Goal: Find specific page/section: Find specific page/section

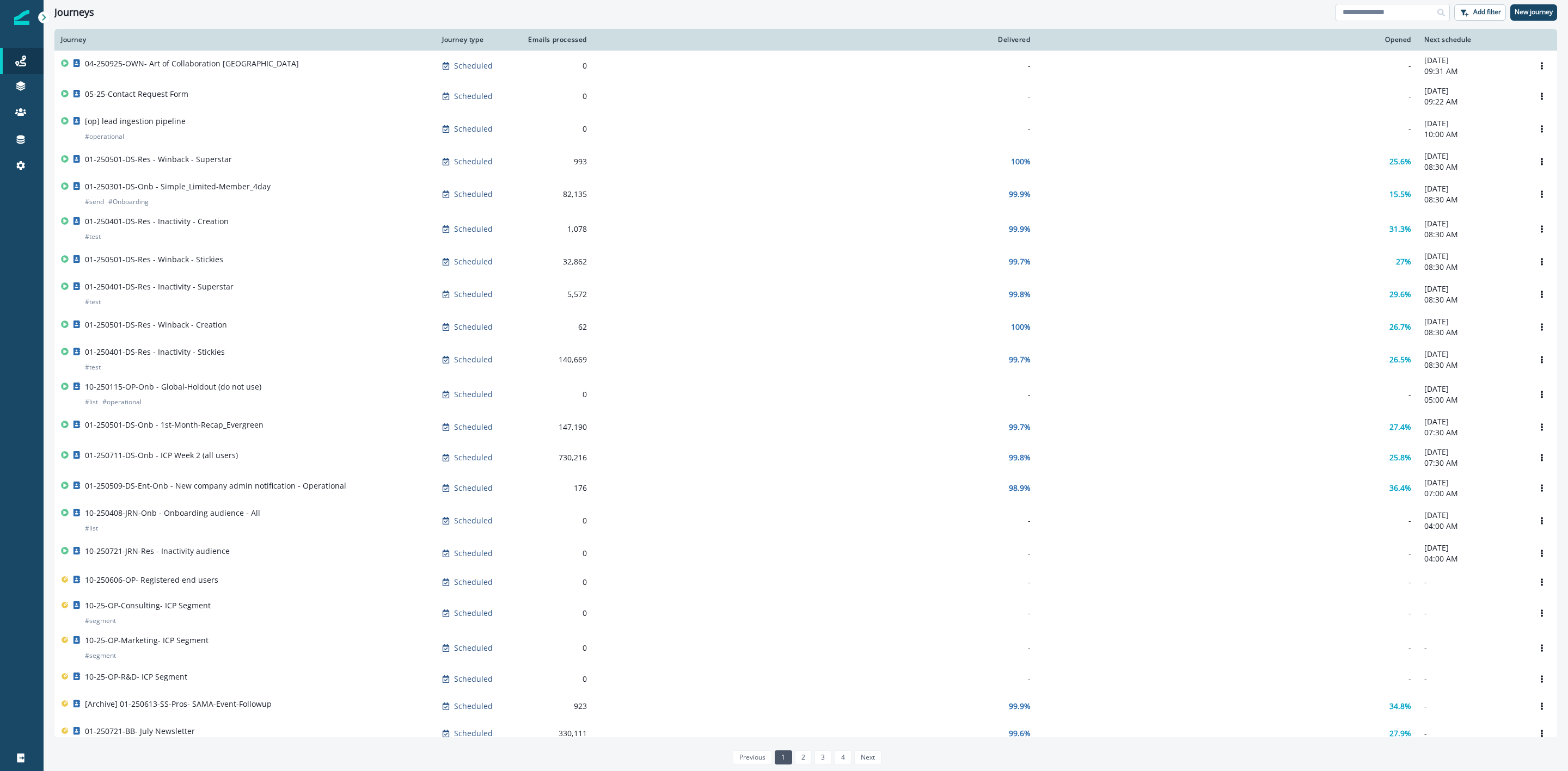
click at [1416, 16] on input at bounding box center [1393, 12] width 114 height 18
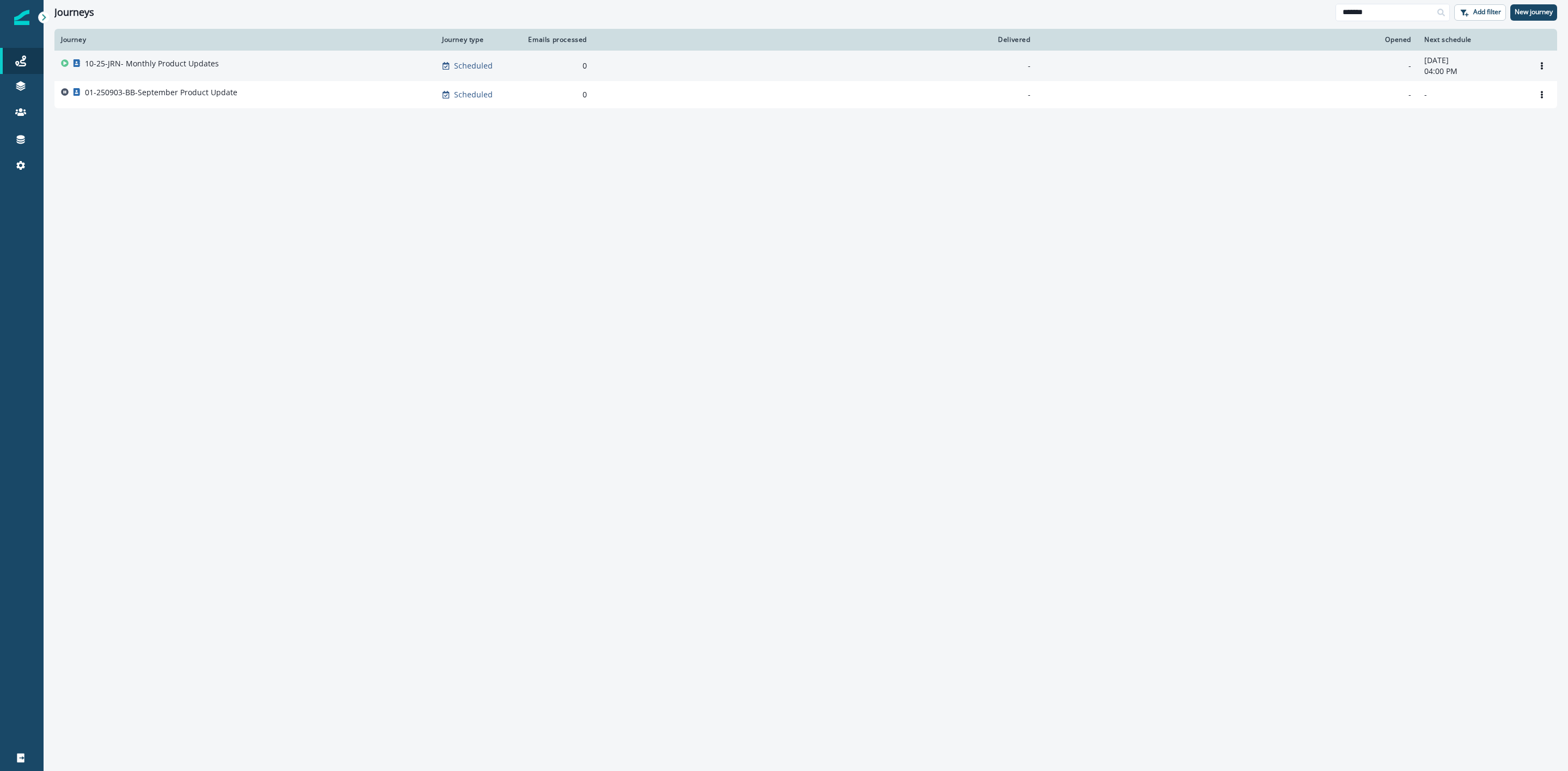
type input "*******"
click at [197, 65] on p "10-25-JRN- Monthly Product Updates" at bounding box center [152, 64] width 134 height 11
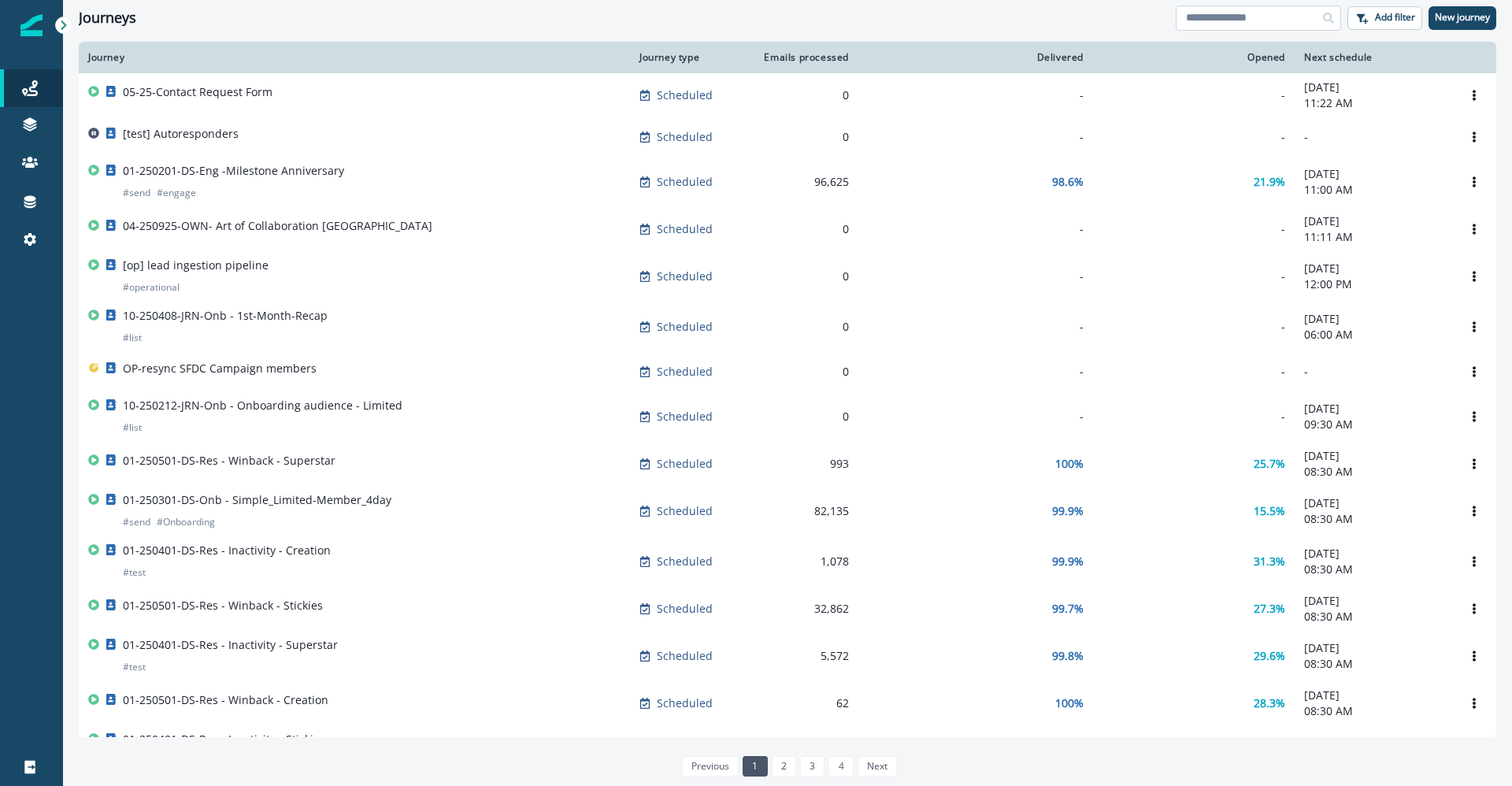
click at [1247, 25] on input at bounding box center [1258, 18] width 166 height 26
type input "*"
type input "****"
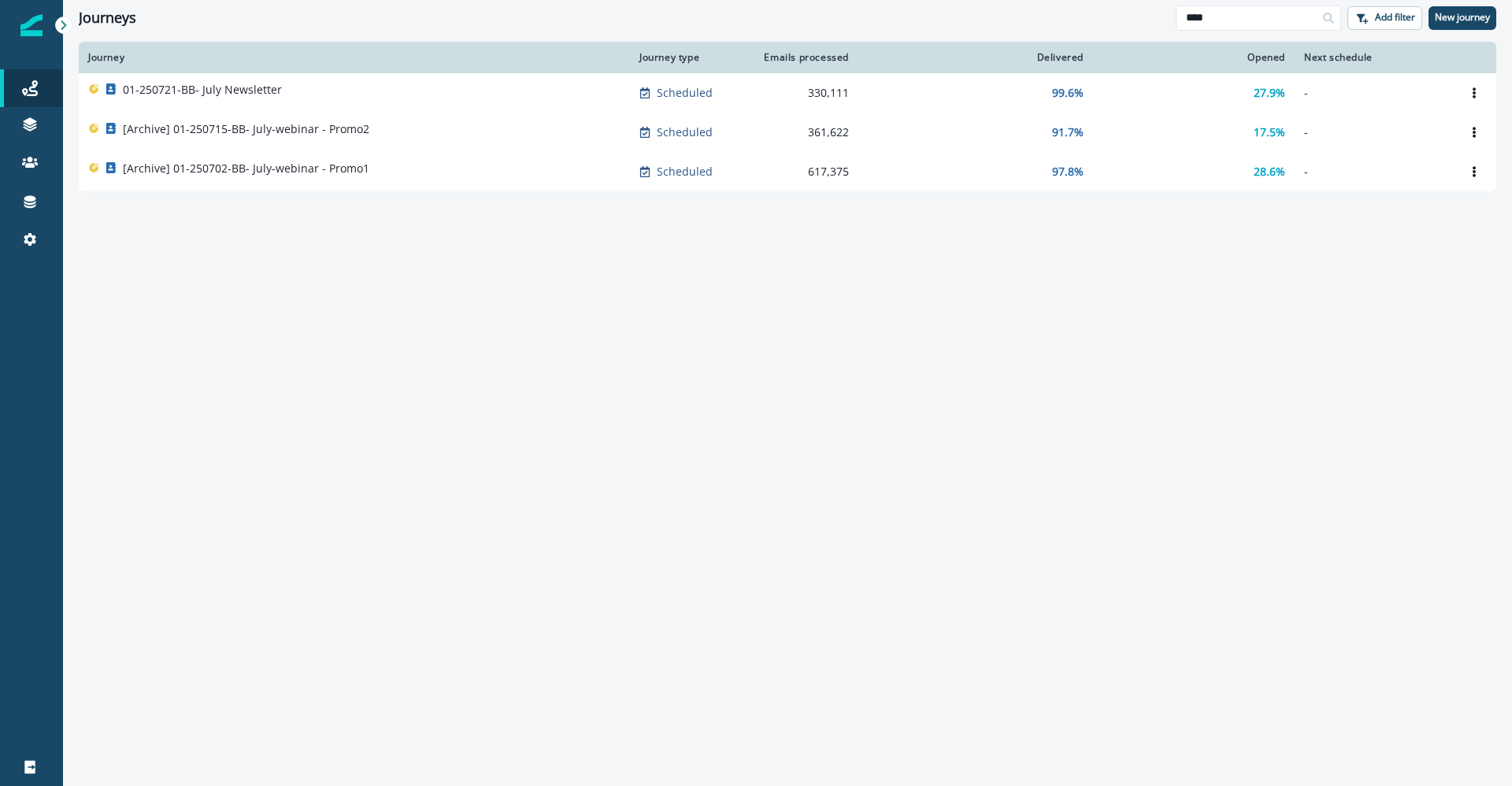
click at [253, 91] on p "01-250721-BB- July Newsletter" at bounding box center [203, 90] width 159 height 16
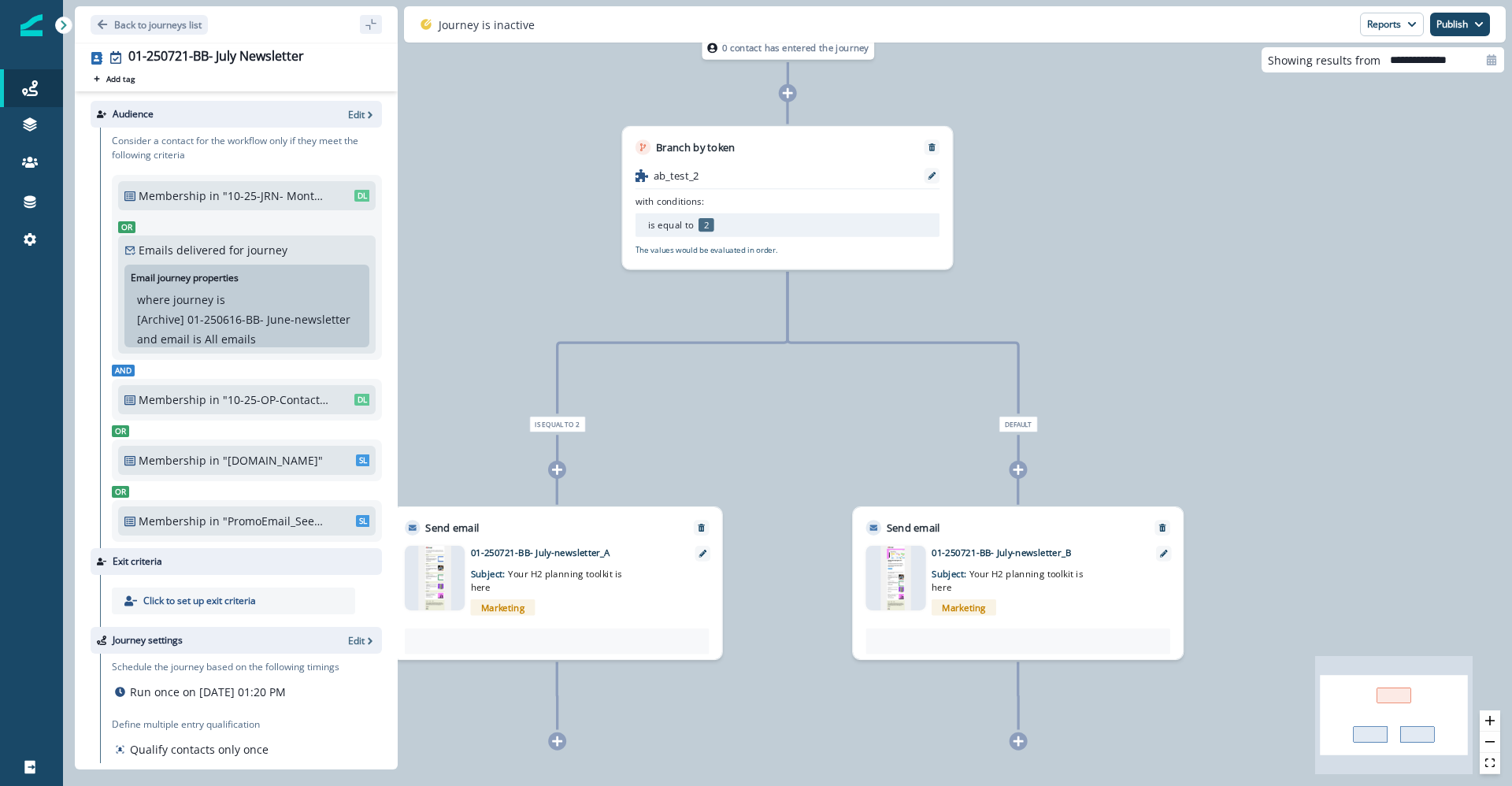
drag, startPoint x: 1106, startPoint y: 200, endPoint x: 1097, endPoint y: 228, distance: 29.4
drag, startPoint x: 1097, startPoint y: 228, endPoint x: 1037, endPoint y: 111, distance: 131.5
click at [1037, 111] on div "0 contact has entered the journey Branch by token ab_test_2 with conditions: is…" at bounding box center [788, 393] width 1449 height 786
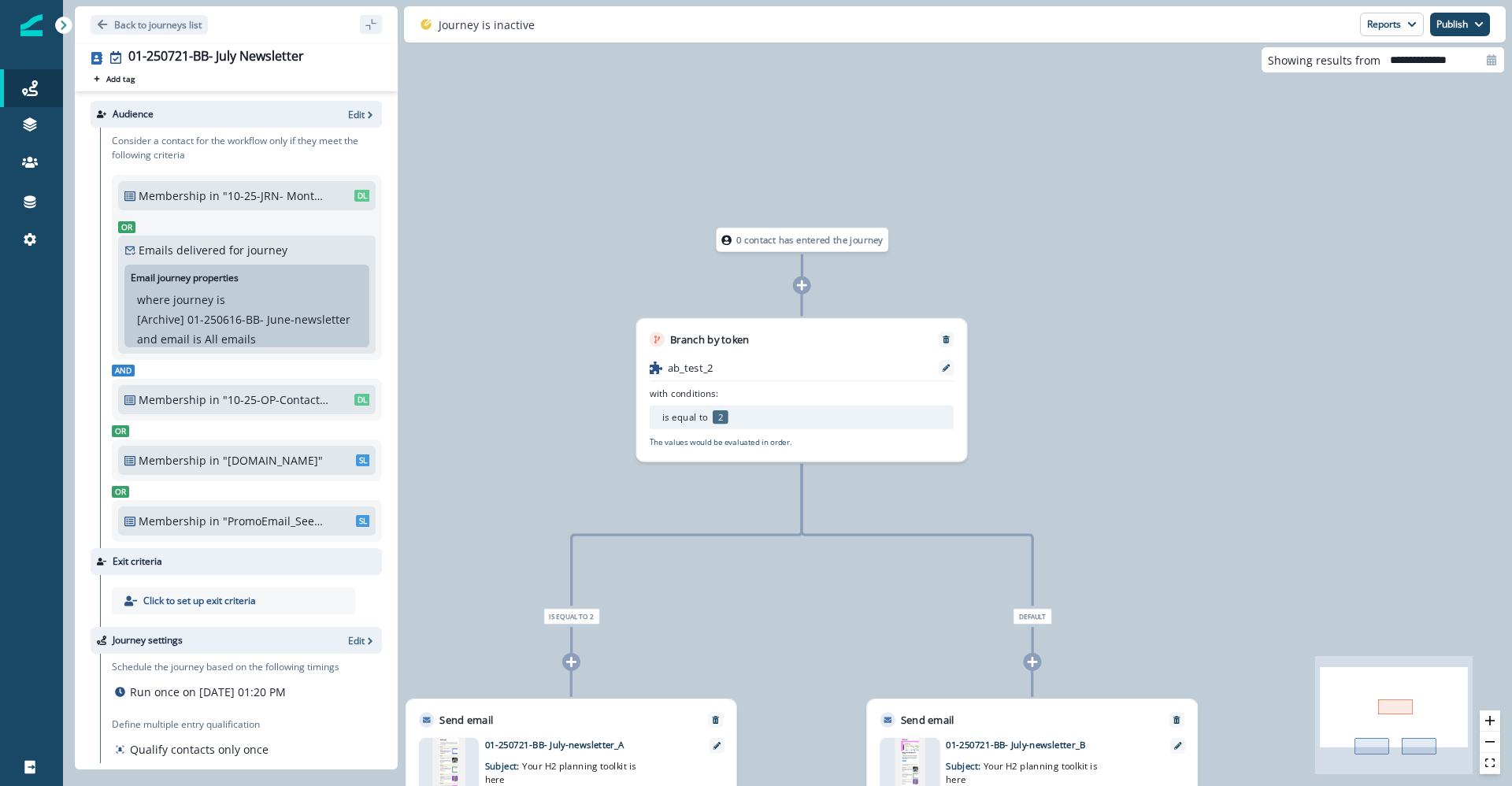
drag, startPoint x: 1036, startPoint y: 145, endPoint x: 1049, endPoint y: 304, distance: 159.5
click at [1049, 304] on div "0 contact has entered the journey Branch by token ab_test_2 with conditions: is…" at bounding box center [788, 393] width 1449 height 786
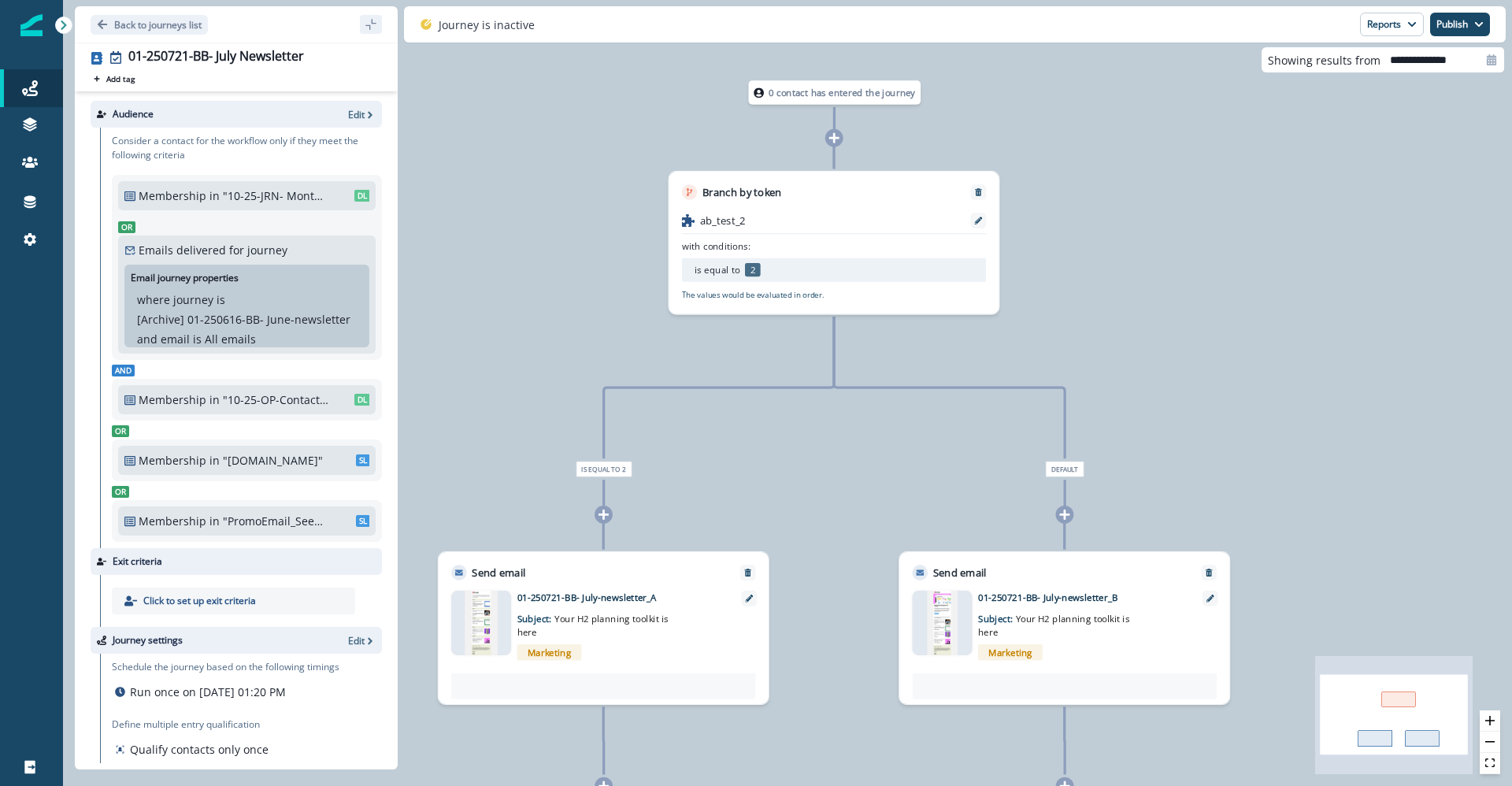
drag, startPoint x: 998, startPoint y: 450, endPoint x: 1030, endPoint y: 302, distance: 151.4
click at [1030, 302] on div "0 contact has entered the journey Branch by token ab_test_2 with conditions: is…" at bounding box center [788, 393] width 1449 height 786
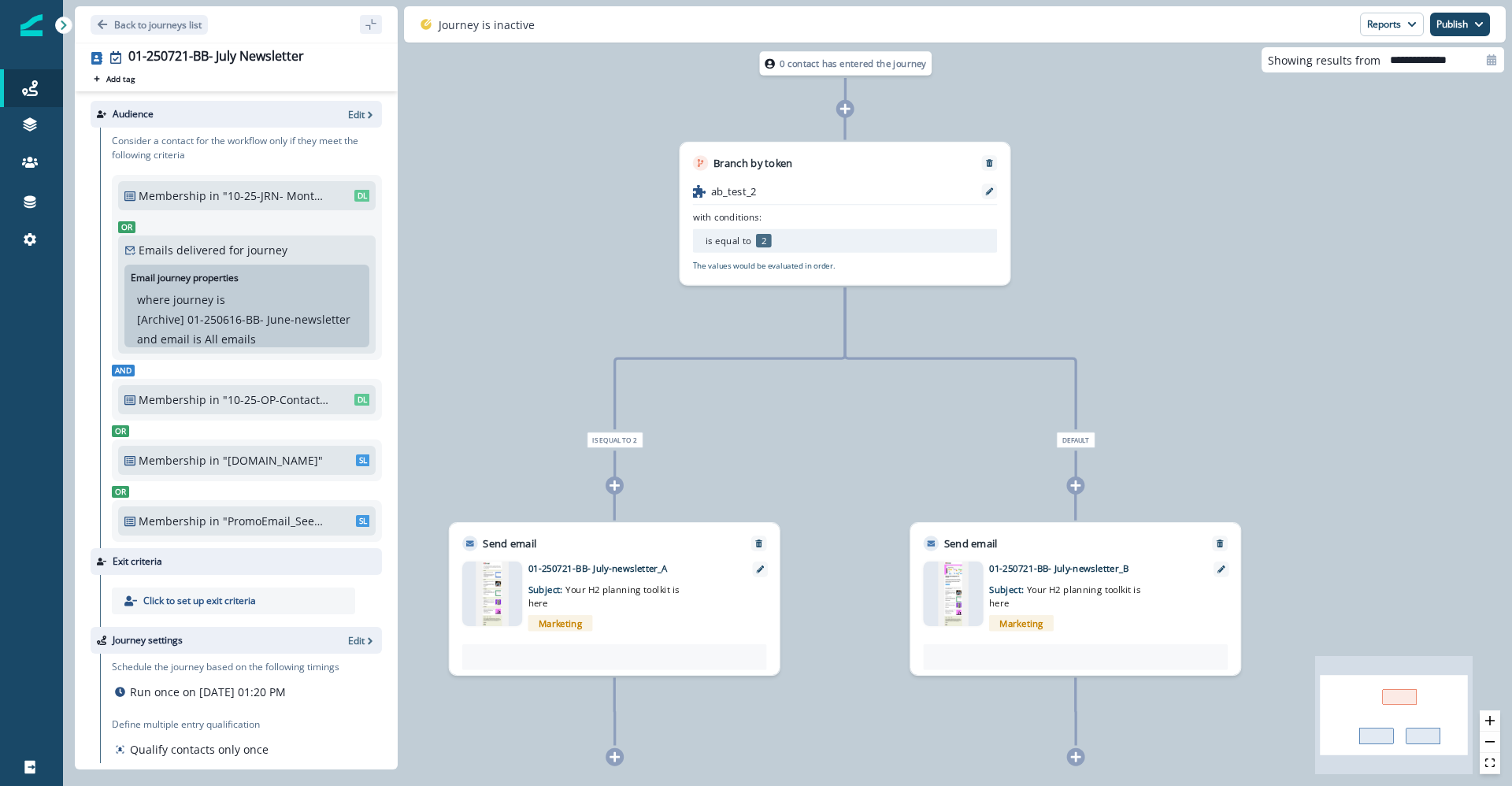
drag, startPoint x: 921, startPoint y: 430, endPoint x: 933, endPoint y: 400, distance: 32.3
click at [933, 400] on div "0 contact has entered the journey Branch by token ab_test_2 with conditions: is…" at bounding box center [788, 393] width 1449 height 786
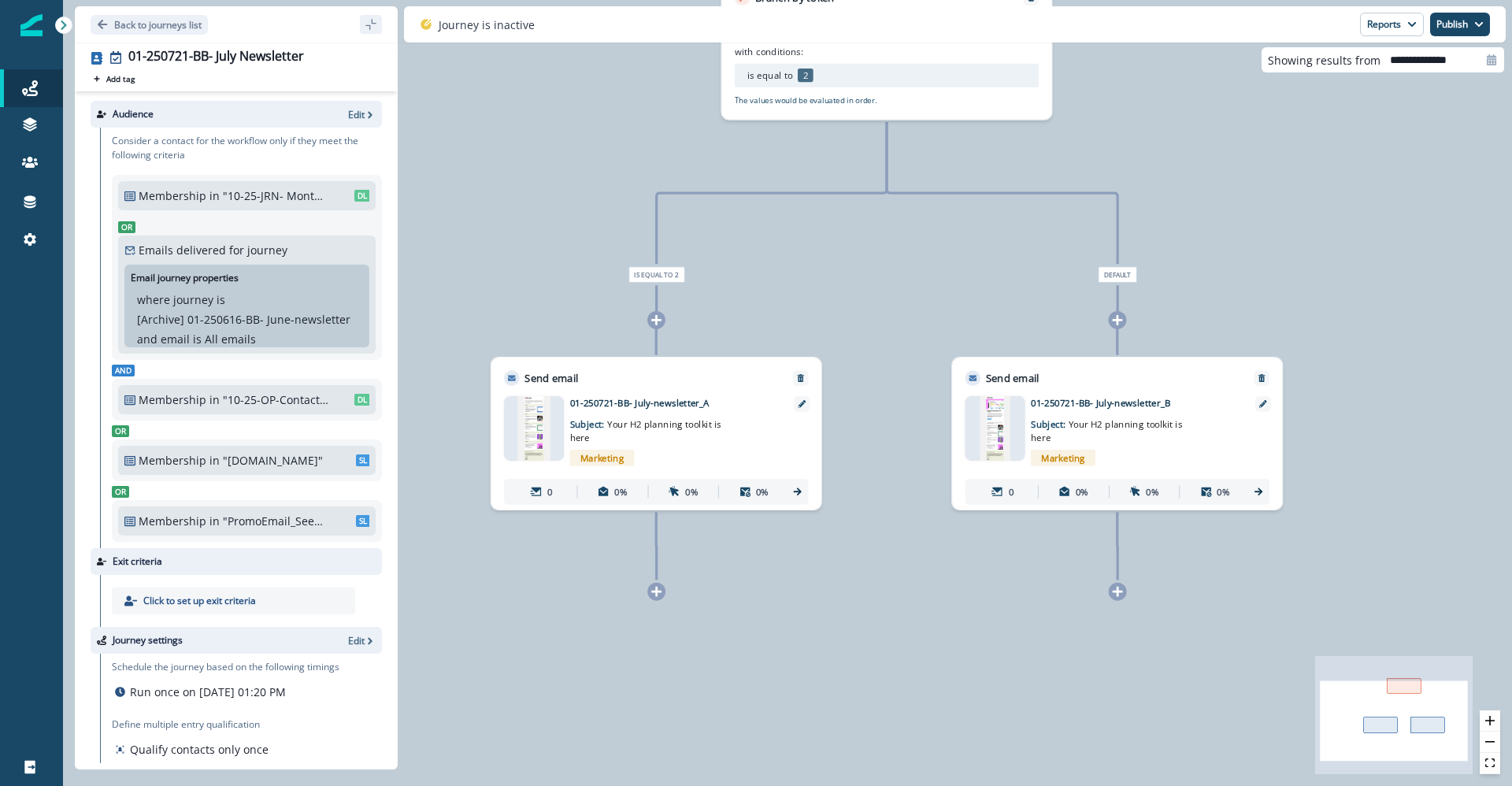
drag, startPoint x: 845, startPoint y: 468, endPoint x: 885, endPoint y: 295, distance: 177.6
click at [887, 298] on div "0 contact has entered the journey Branch by token ab_test_2 with conditions: is…" at bounding box center [788, 393] width 1449 height 786
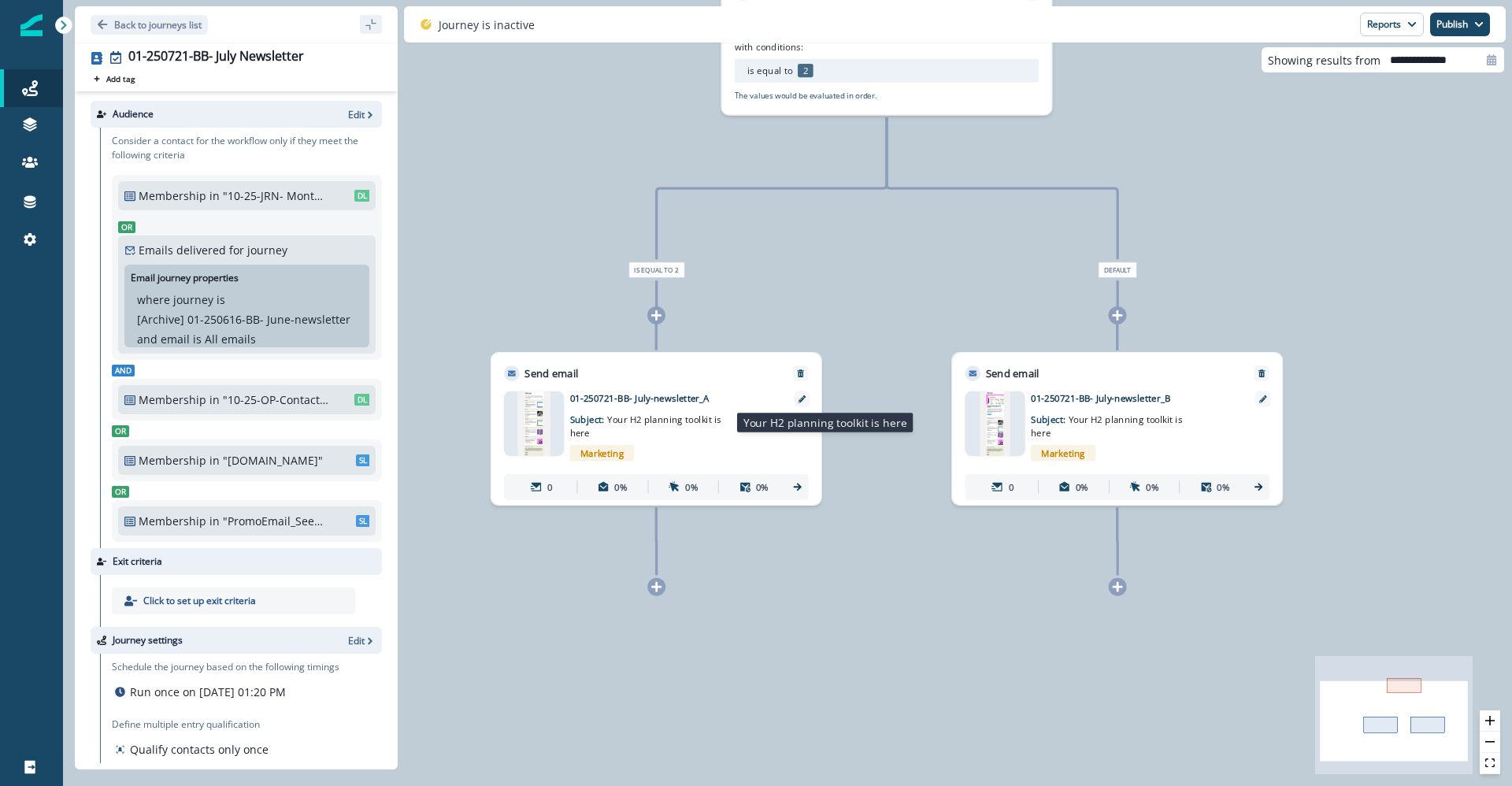
click at [675, 430] on p "Subject: Your H2 planning toolkit is here" at bounding box center [651, 422] width 161 height 34
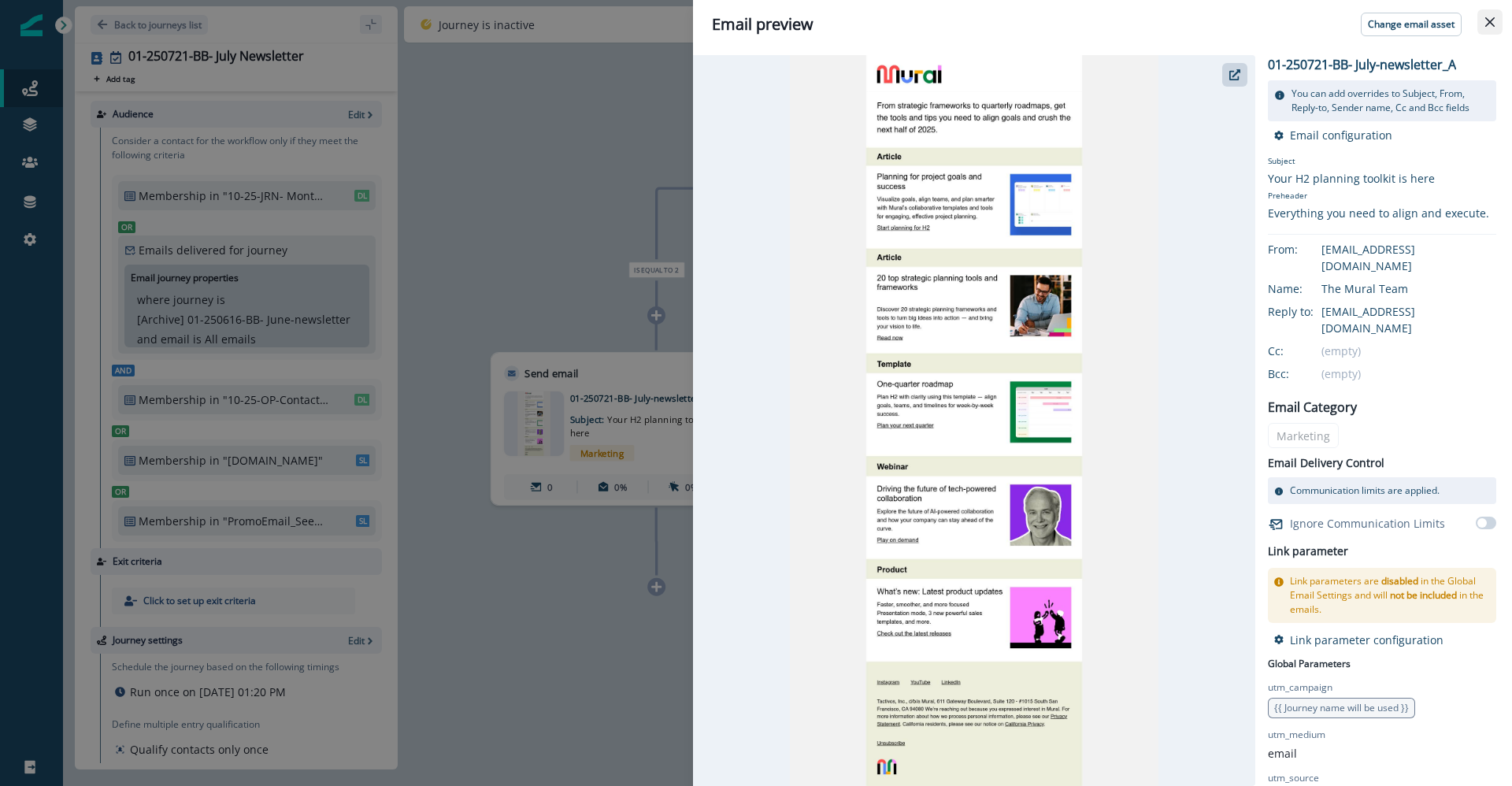
click at [1491, 23] on icon "Close" at bounding box center [1490, 22] width 10 height 10
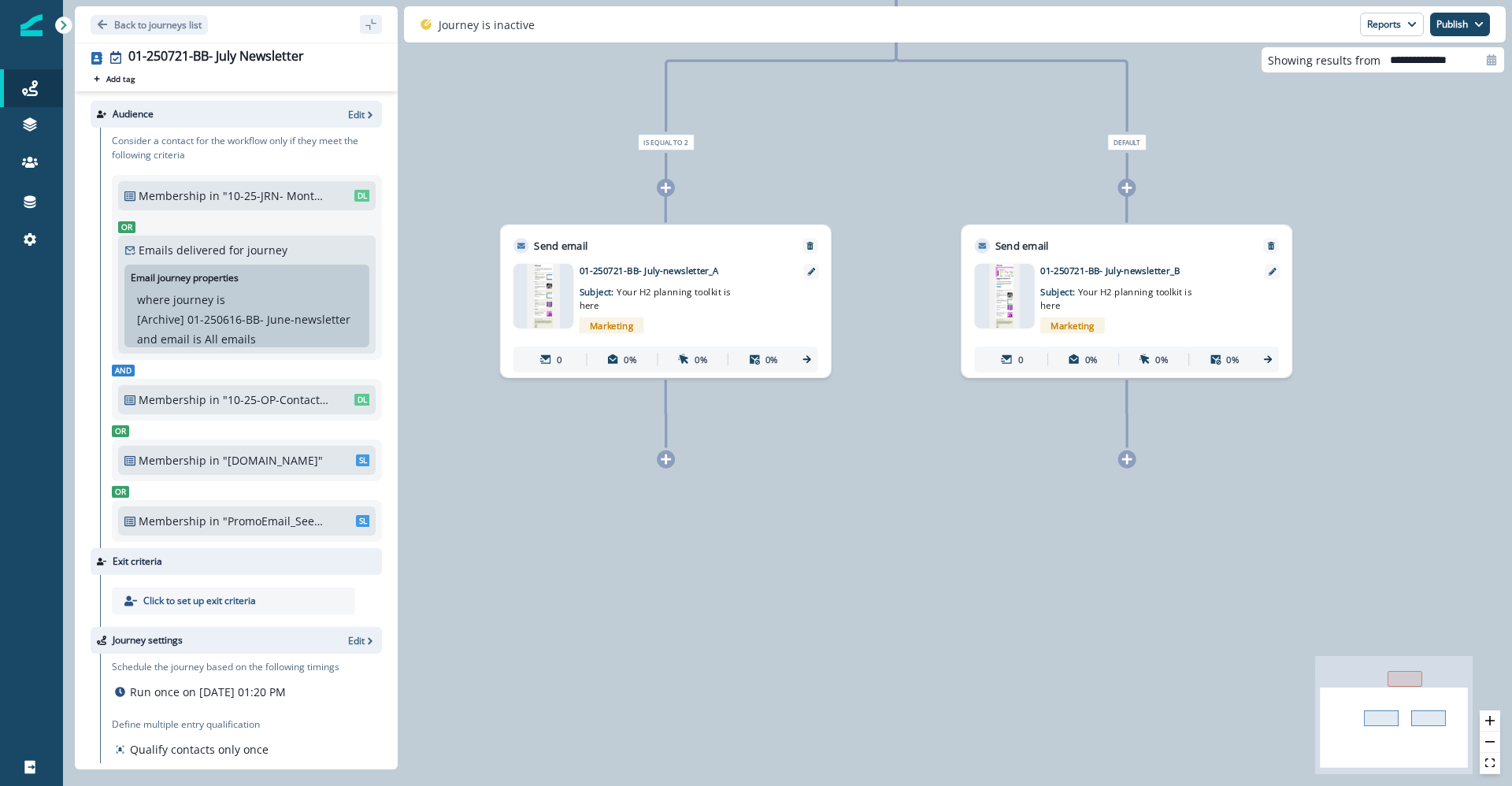
drag, startPoint x: 907, startPoint y: 414, endPoint x: 917, endPoint y: 285, distance: 129.4
click at [917, 285] on div "0 contact has entered the journey Branch by token ab_test_2 with conditions: is…" at bounding box center [788, 393] width 1449 height 786
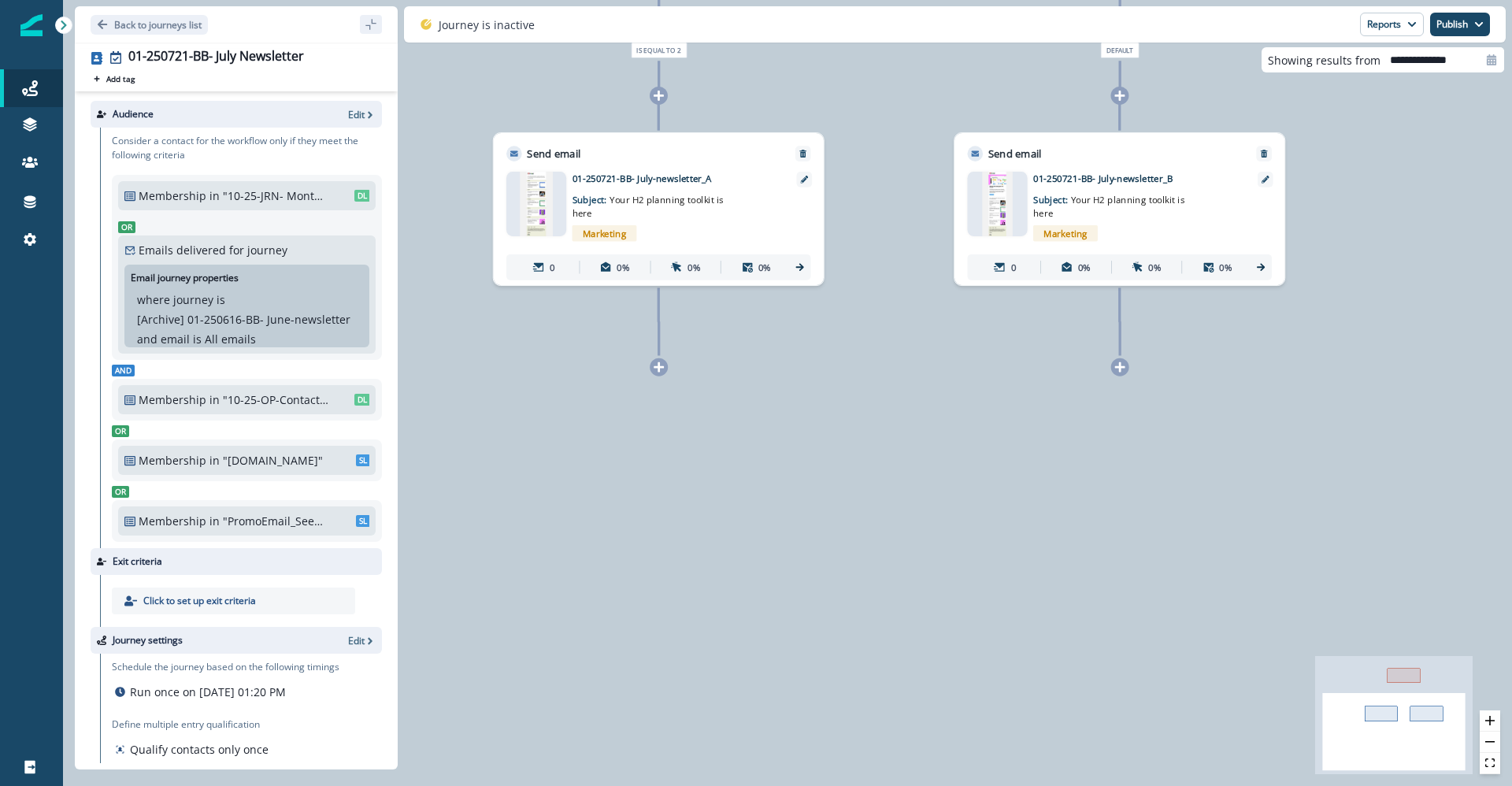
drag, startPoint x: 889, startPoint y: 376, endPoint x: 882, endPoint y: 285, distance: 91.3
click at [882, 285] on div "0 contact has entered the journey Branch by token ab_test_2 with conditions: is…" at bounding box center [788, 393] width 1449 height 786
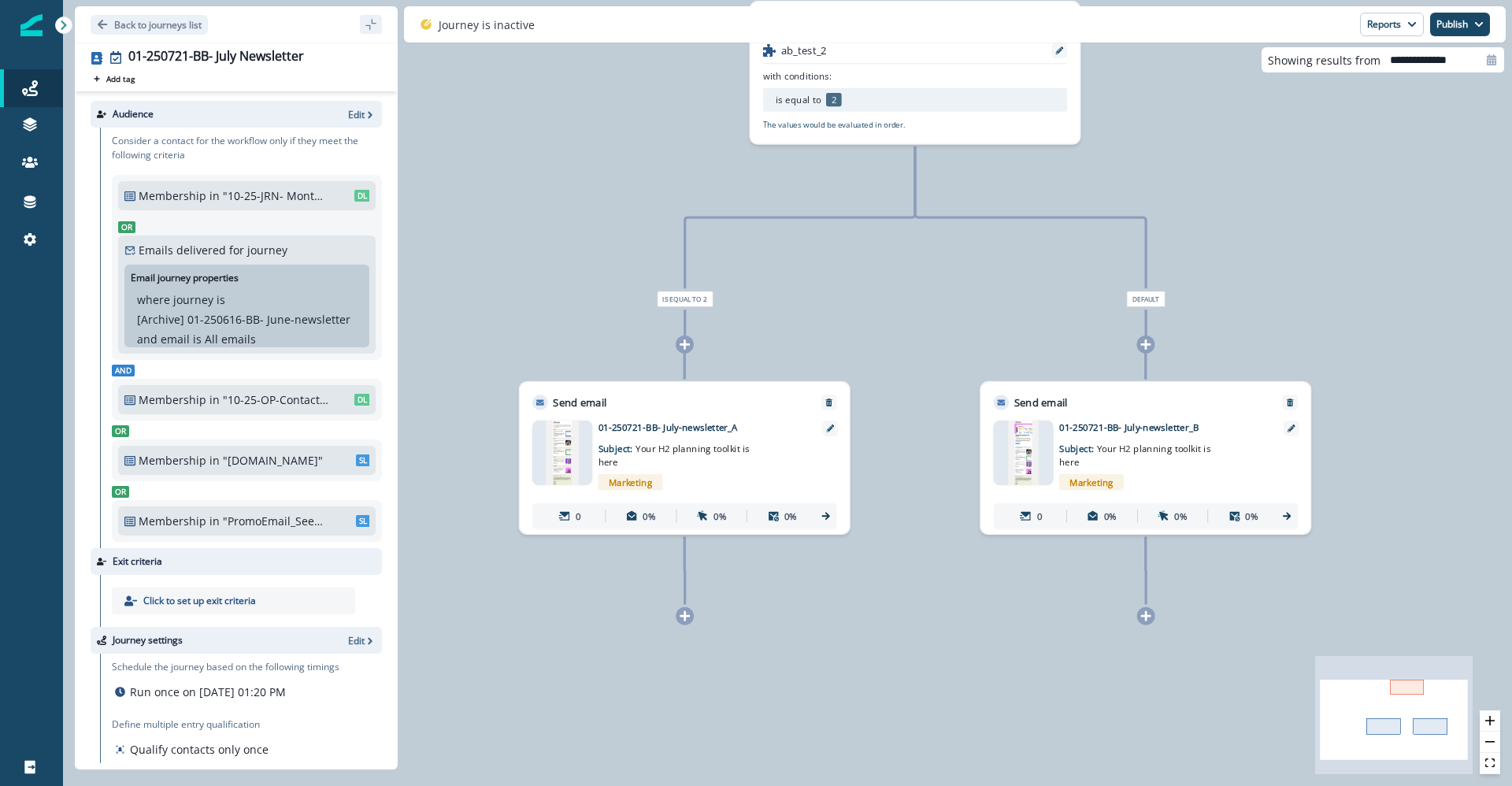
drag, startPoint x: 882, startPoint y: 303, endPoint x: 917, endPoint y: 485, distance: 185.3
click at [908, 558] on div "0 contact has entered the journey Branch by token ab_test_2 with conditions: is…" at bounding box center [788, 393] width 1449 height 786
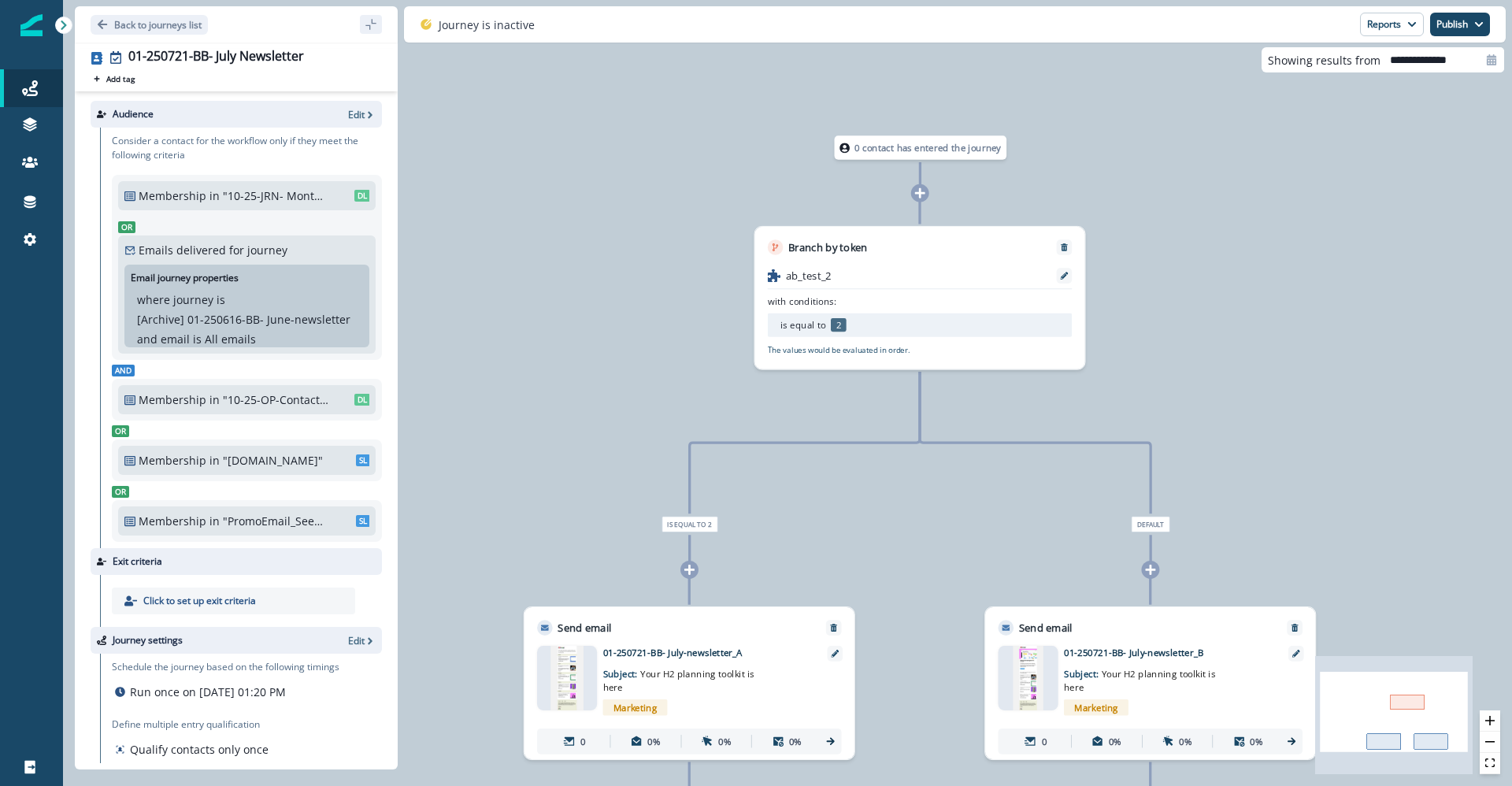
drag, startPoint x: 918, startPoint y: 287, endPoint x: 920, endPoint y: 504, distance: 217.0
click at [920, 504] on div "0 contact has entered the journey Branch by token ab_test_2 with conditions: is…" at bounding box center [788, 393] width 1449 height 786
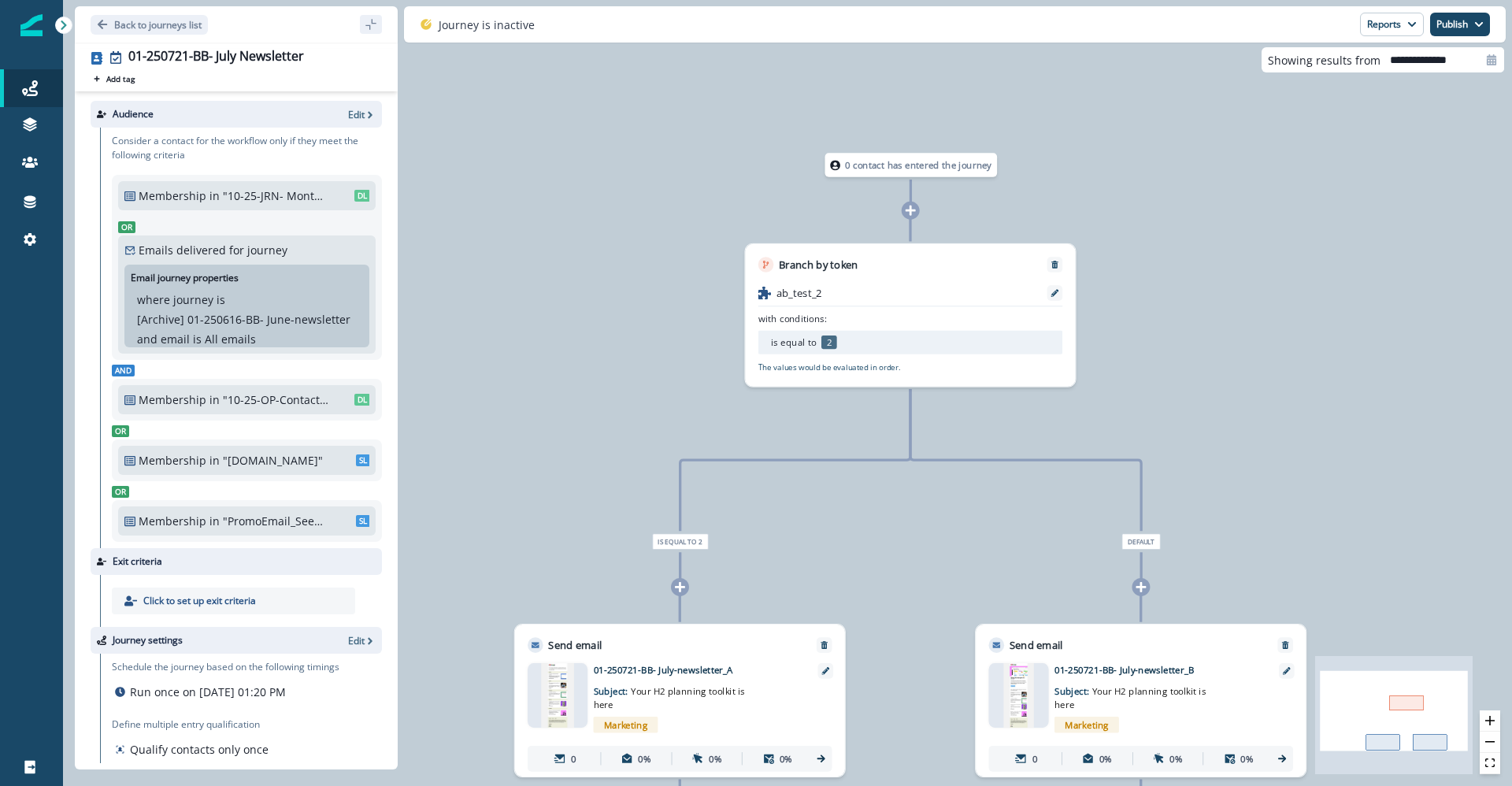
drag, startPoint x: 1116, startPoint y: 331, endPoint x: 1106, endPoint y: 348, distance: 19.7
click at [1106, 348] on div "0 contact has entered the journey Branch by token ab_test_2 with conditions: is…" at bounding box center [788, 393] width 1449 height 786
click at [574, 705] on div at bounding box center [557, 694] width 60 height 64
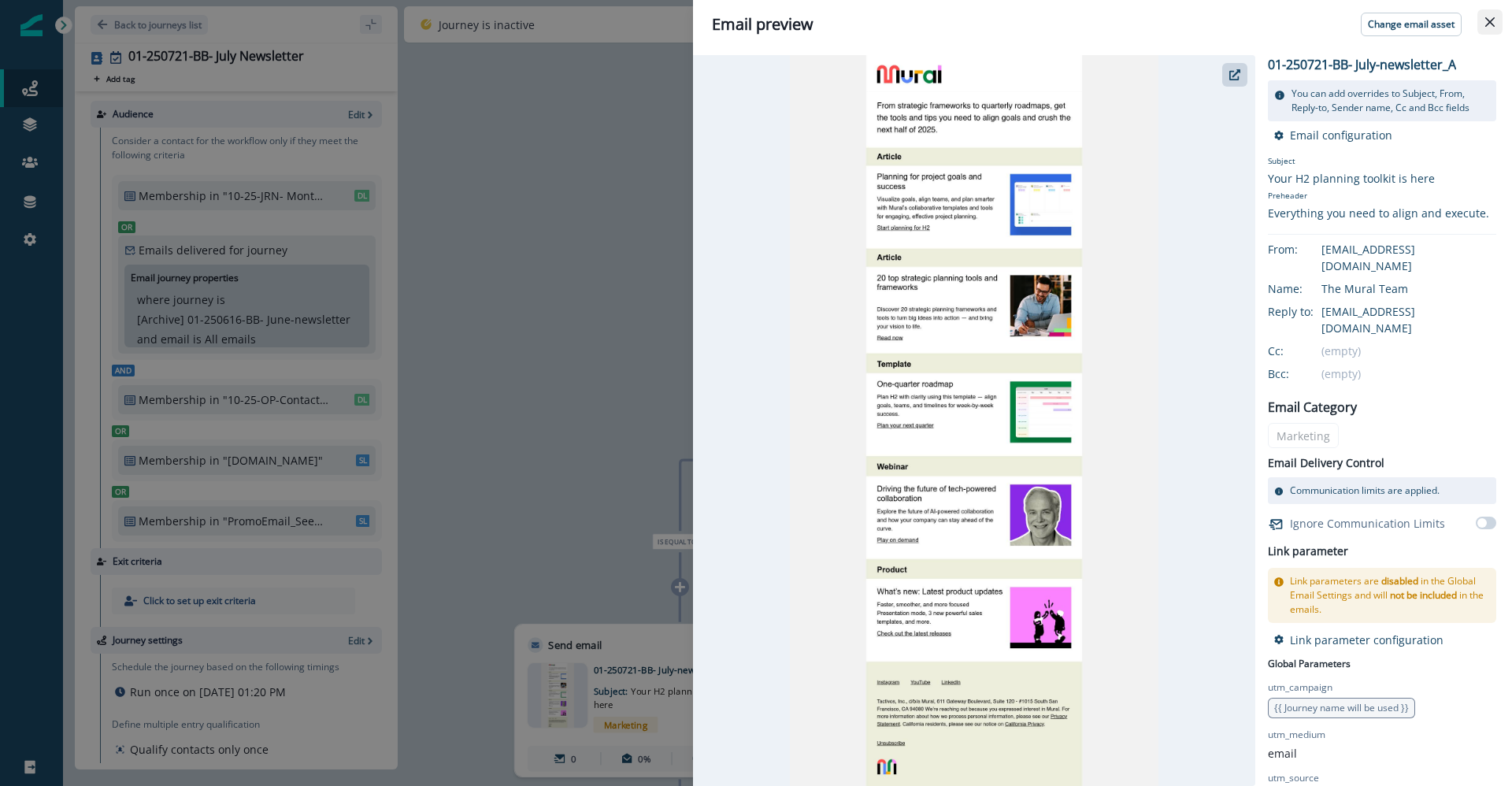
click at [1496, 20] on button "Close" at bounding box center [1490, 22] width 26 height 26
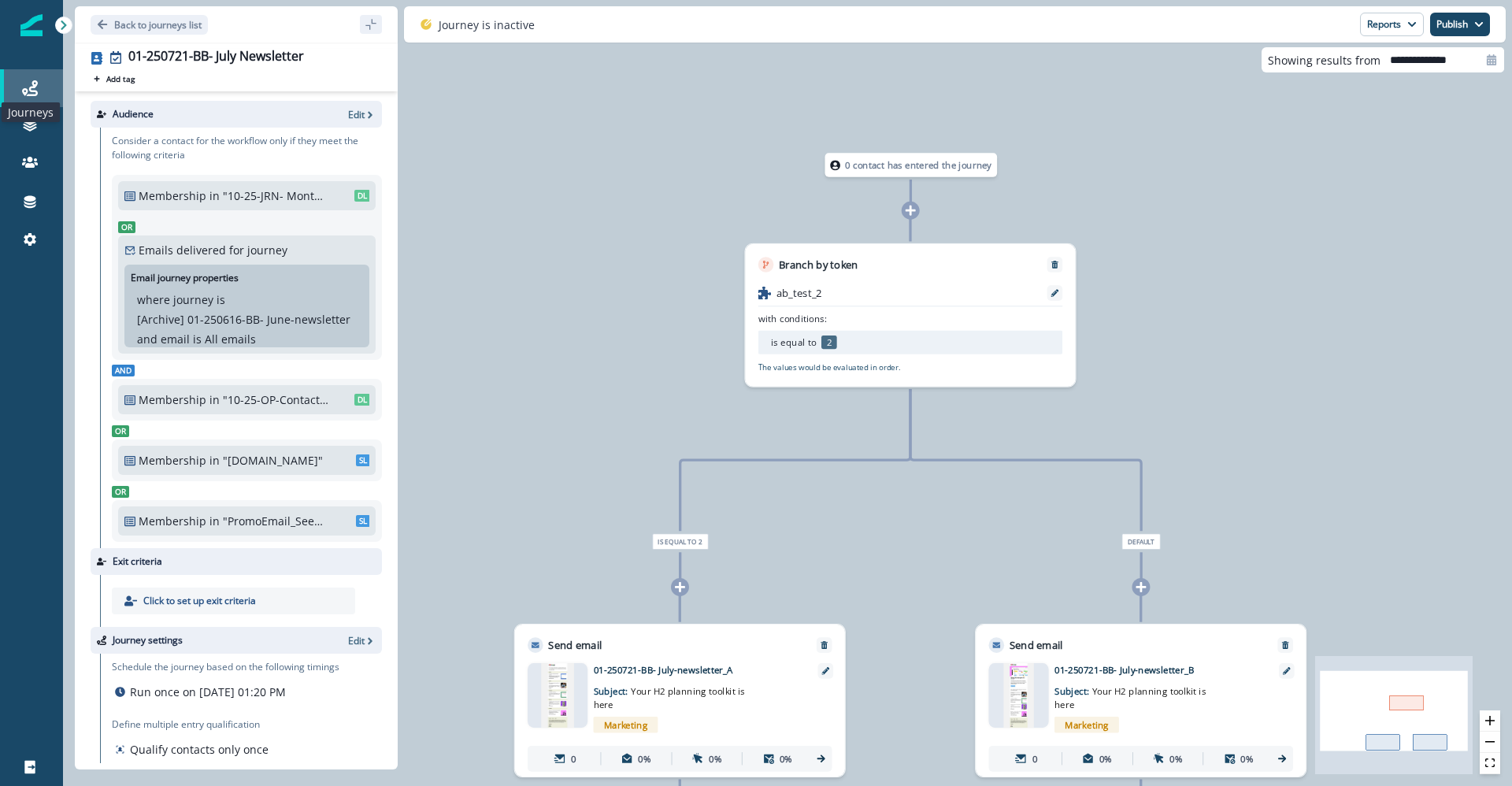
click at [26, 91] on icon at bounding box center [30, 88] width 16 height 16
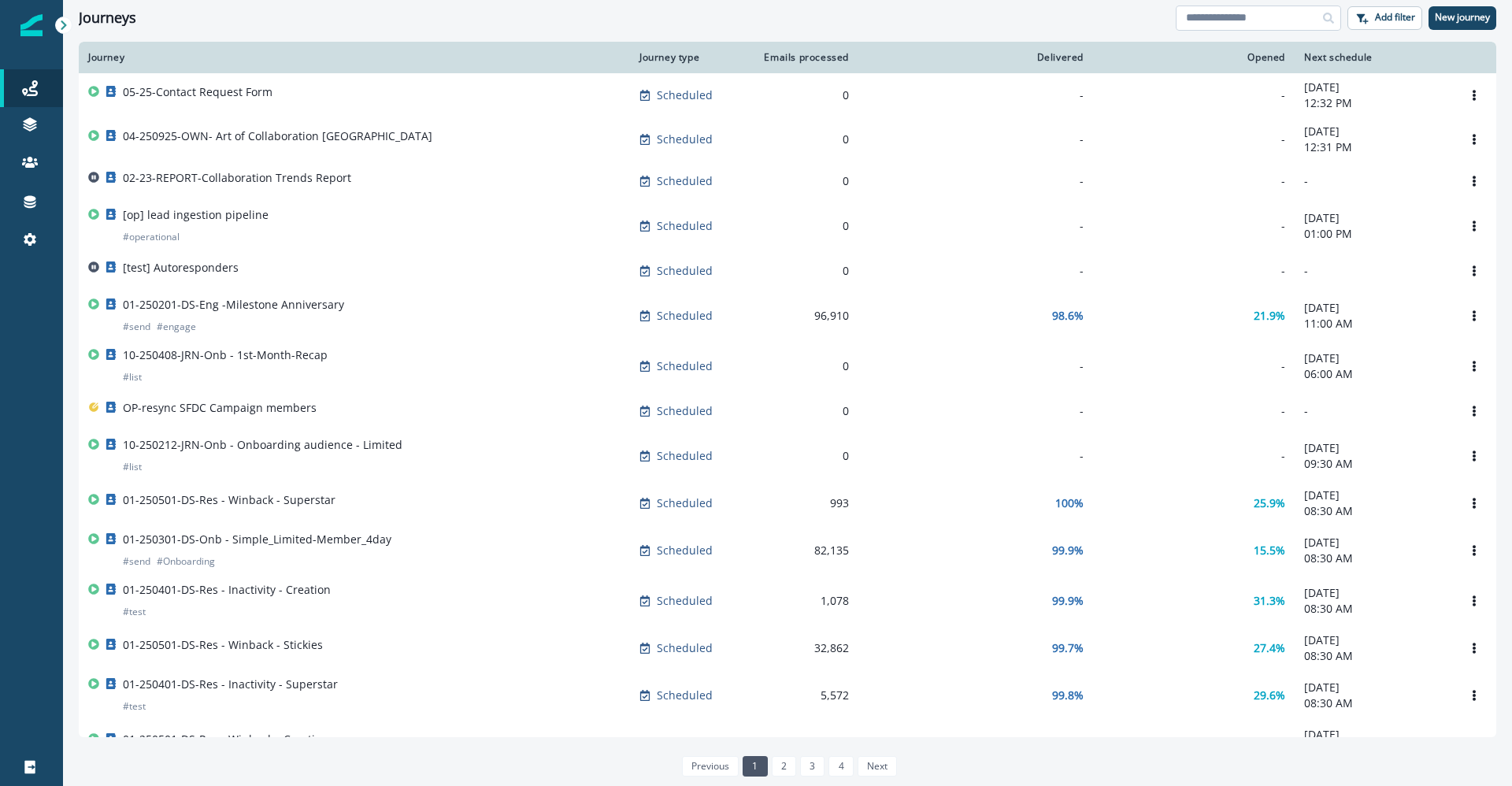
click at [1213, 18] on input at bounding box center [1258, 18] width 166 height 26
type input "*******"
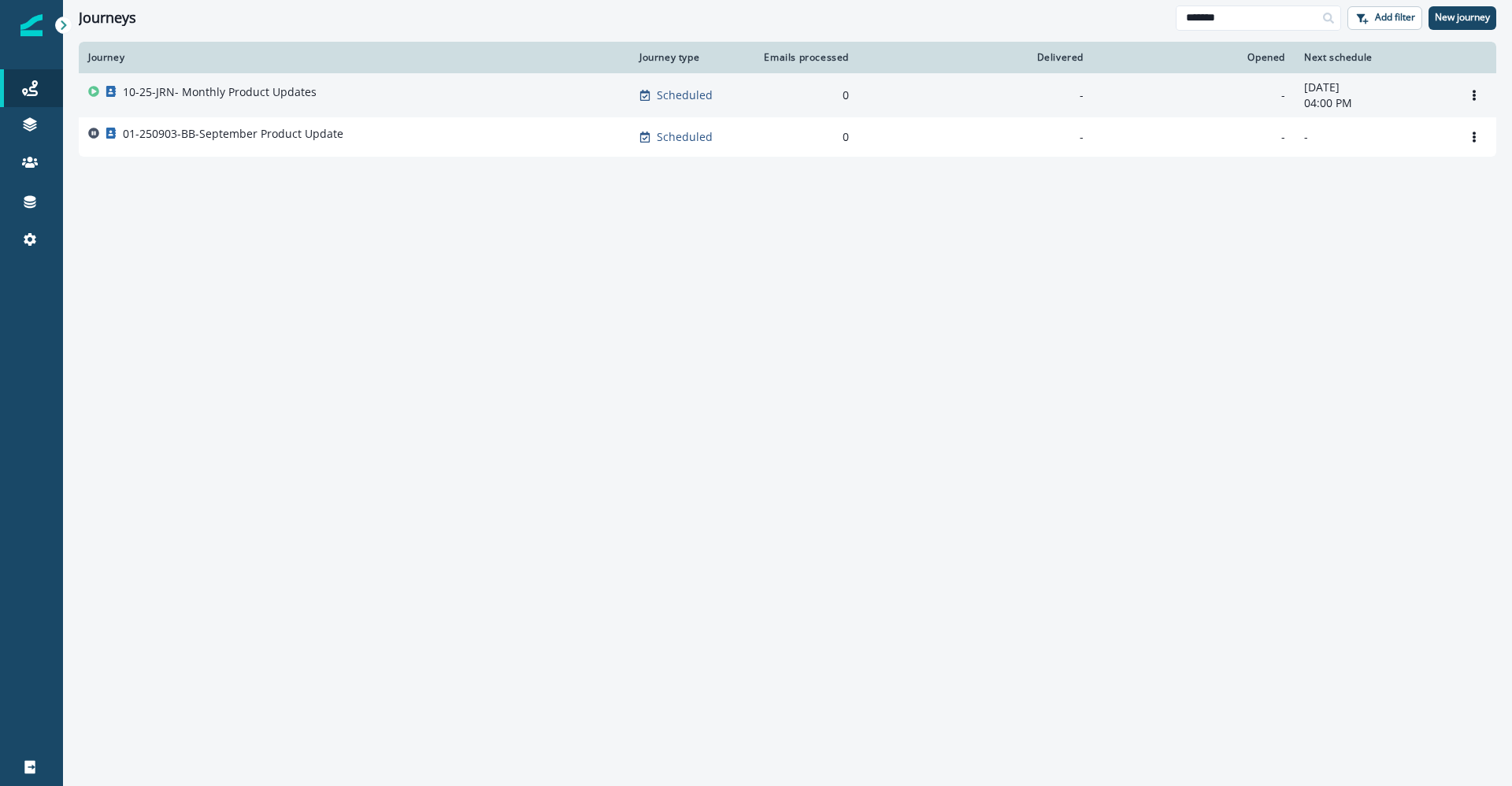
click at [320, 93] on div "10-25-JRN- Monthly Product Updates" at bounding box center [354, 95] width 533 height 22
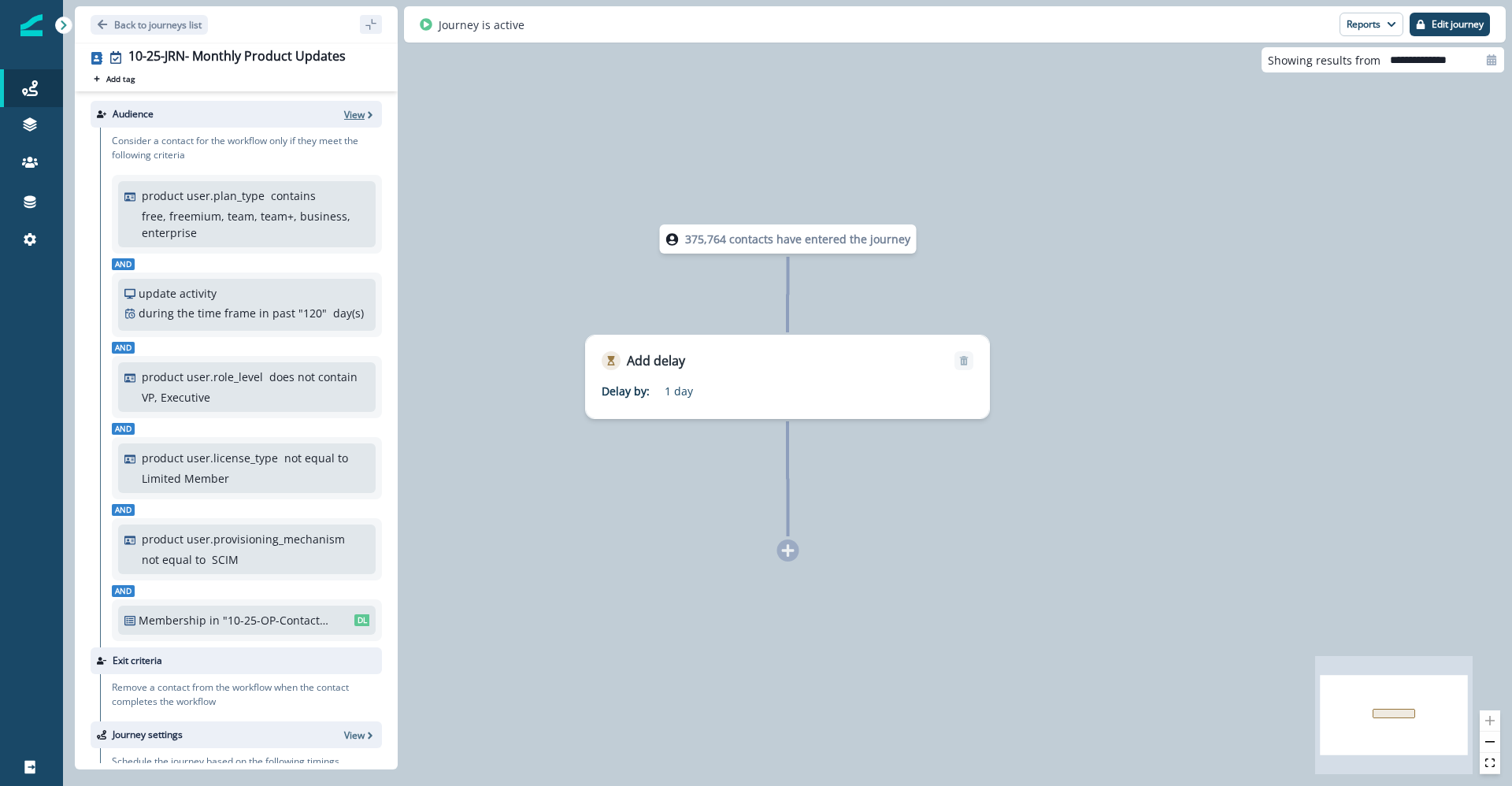
click at [344, 115] on p "View" at bounding box center [354, 114] width 20 height 13
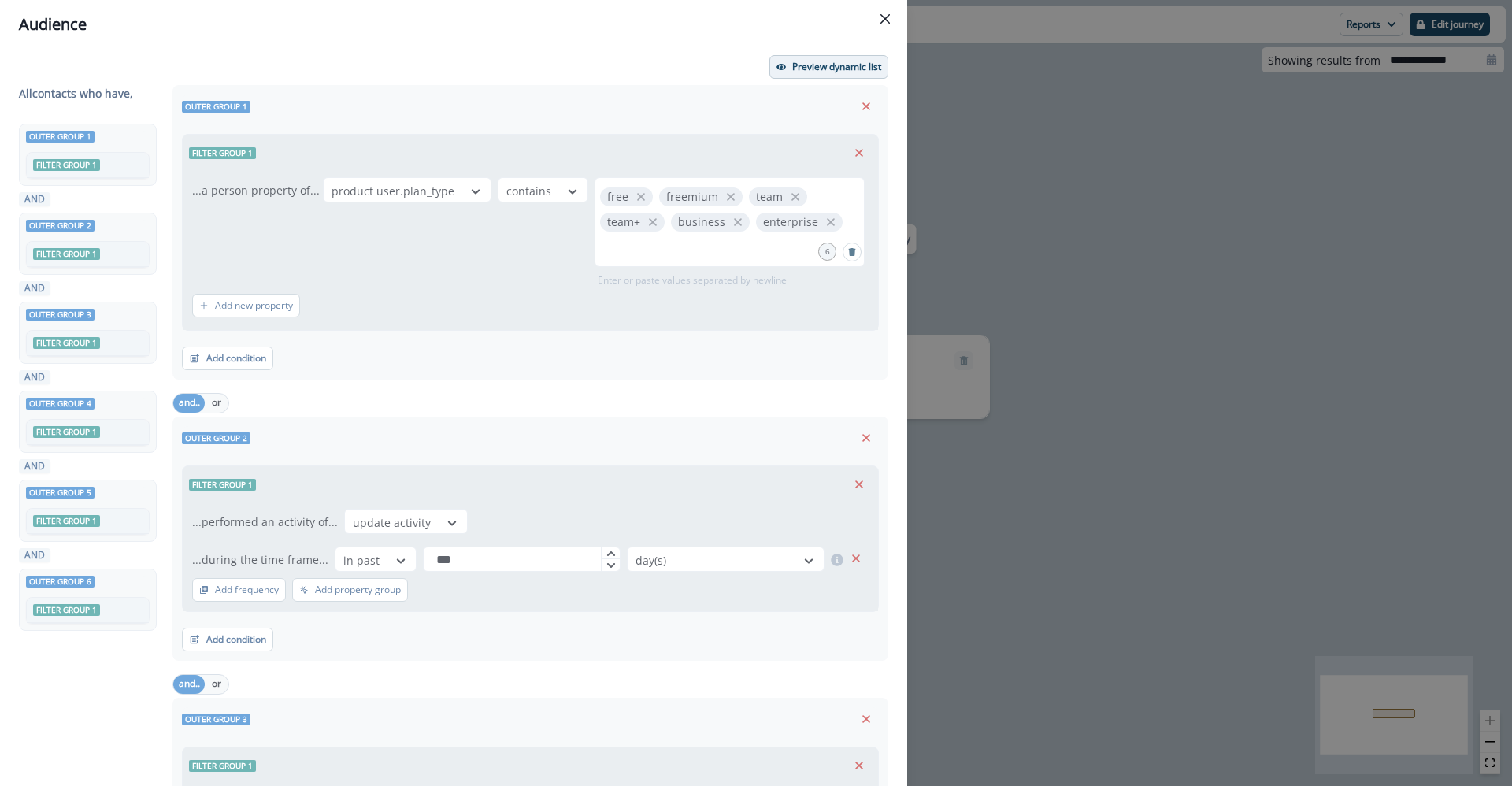
click at [802, 64] on p "Preview dynamic list" at bounding box center [837, 67] width 89 height 11
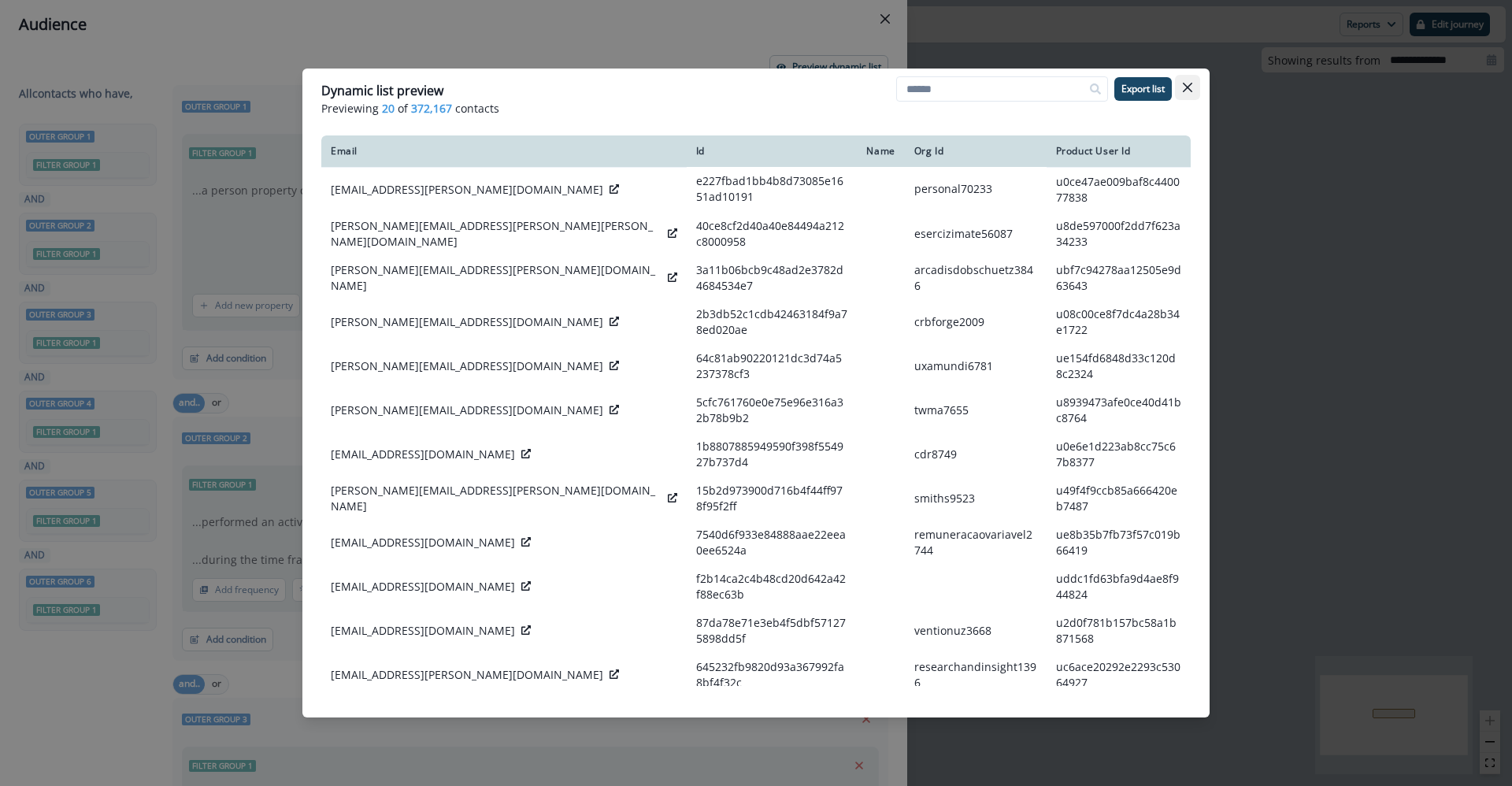
click at [1188, 87] on icon "Close" at bounding box center [1187, 87] width 10 height 10
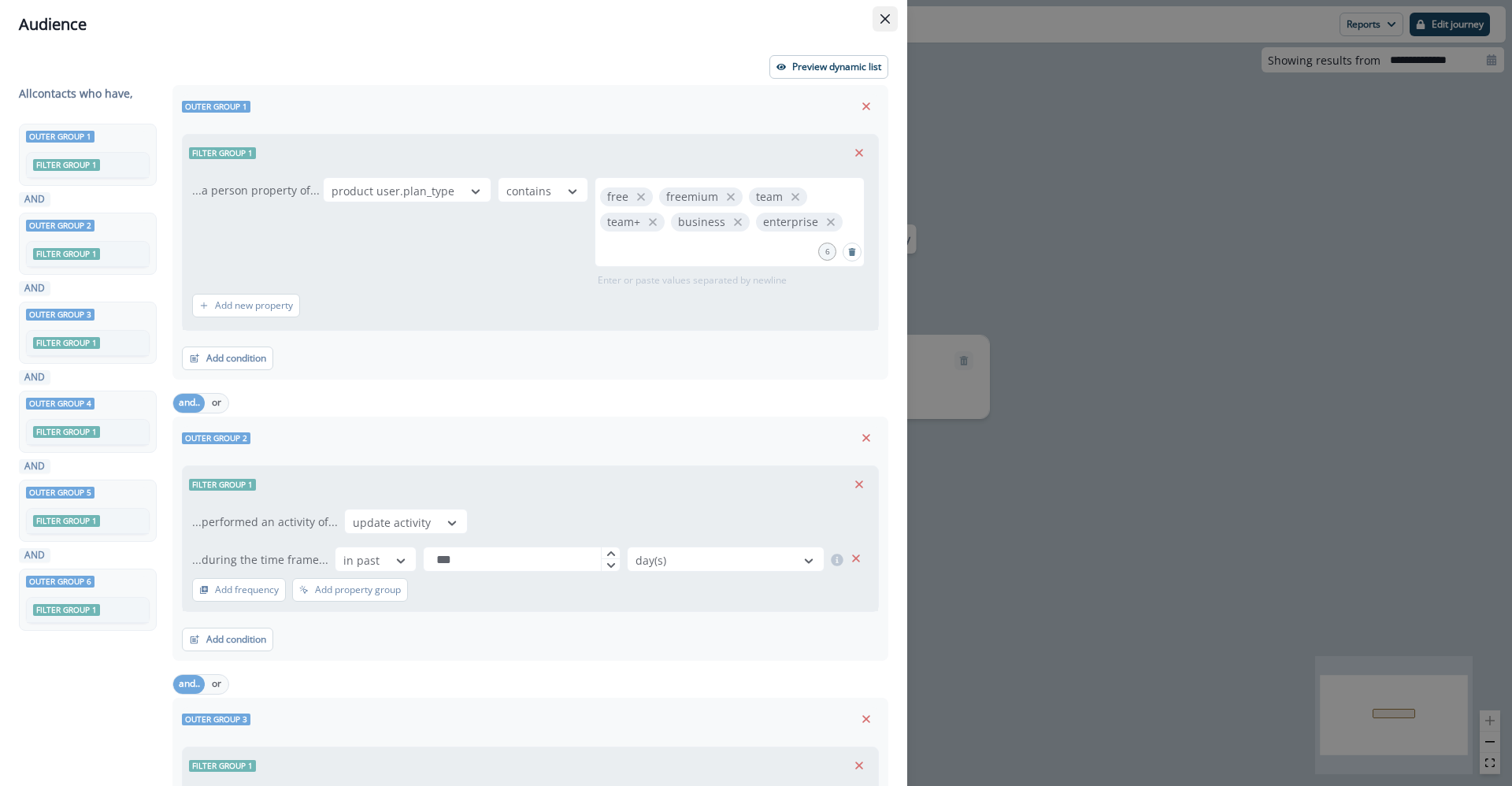
click at [881, 14] on icon "Close" at bounding box center [885, 18] width 10 height 10
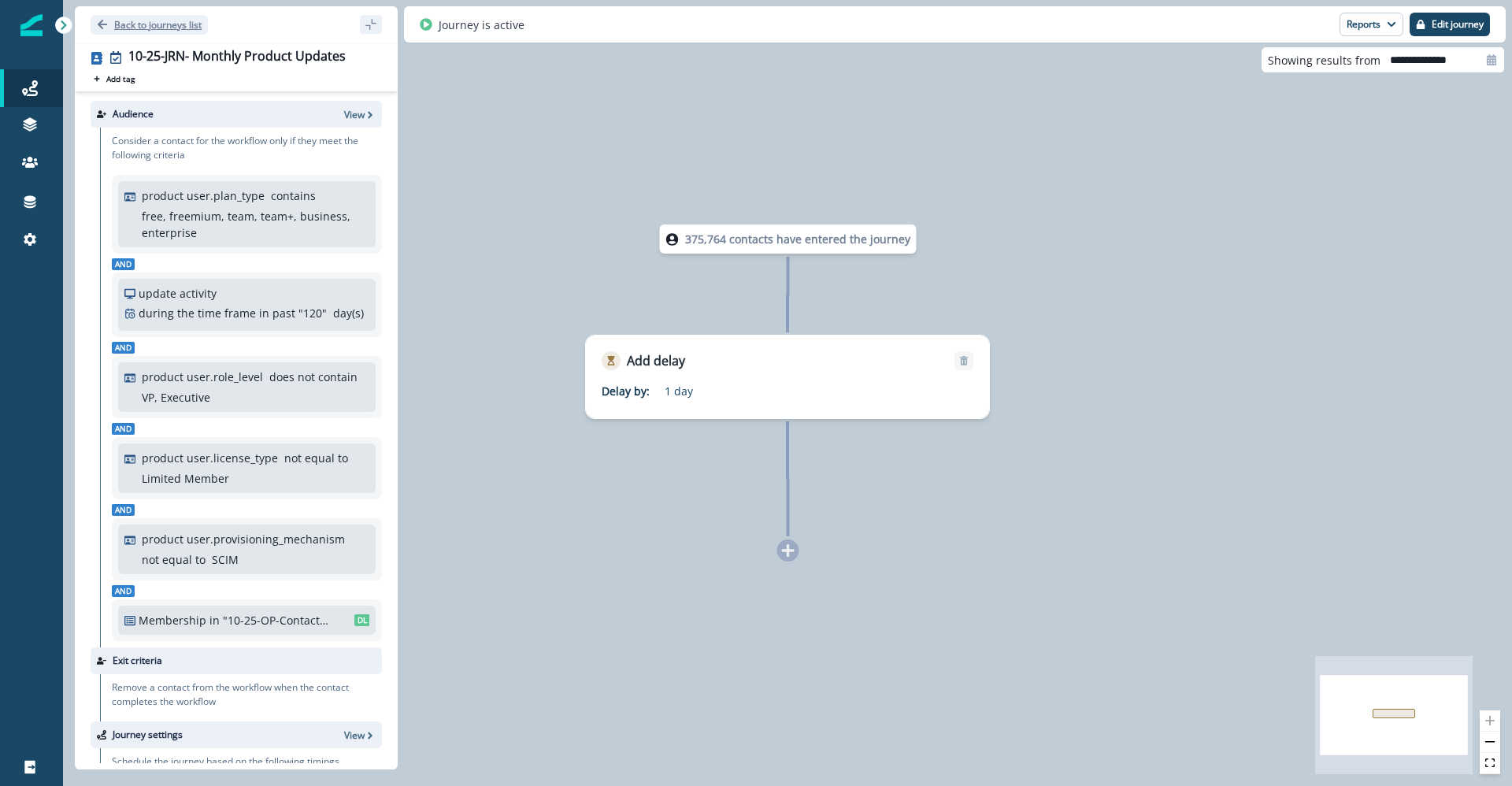
click at [97, 18] on icon "Go back" at bounding box center [102, 24] width 11 height 11
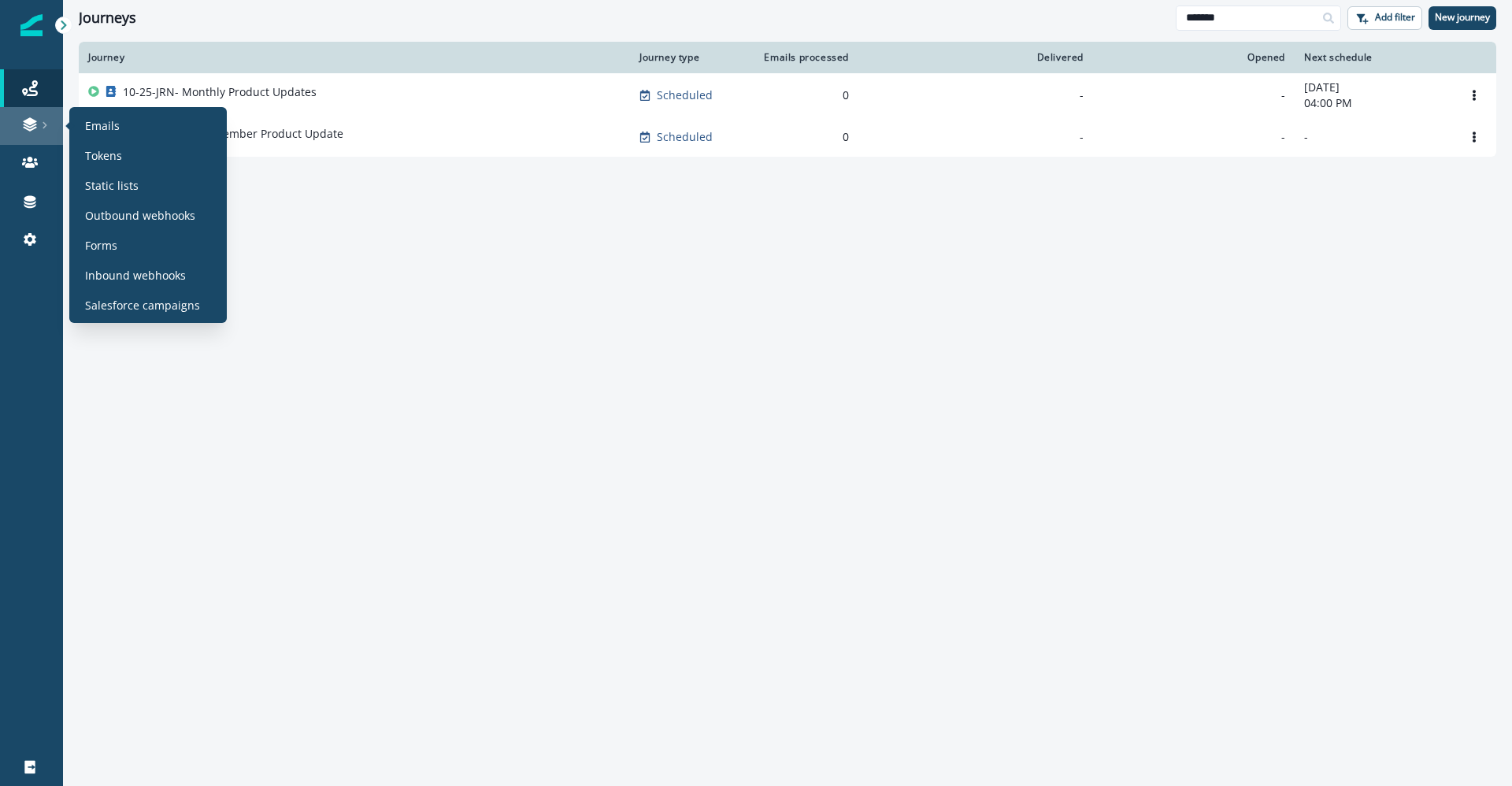
click at [22, 127] on icon at bounding box center [30, 124] width 16 height 16
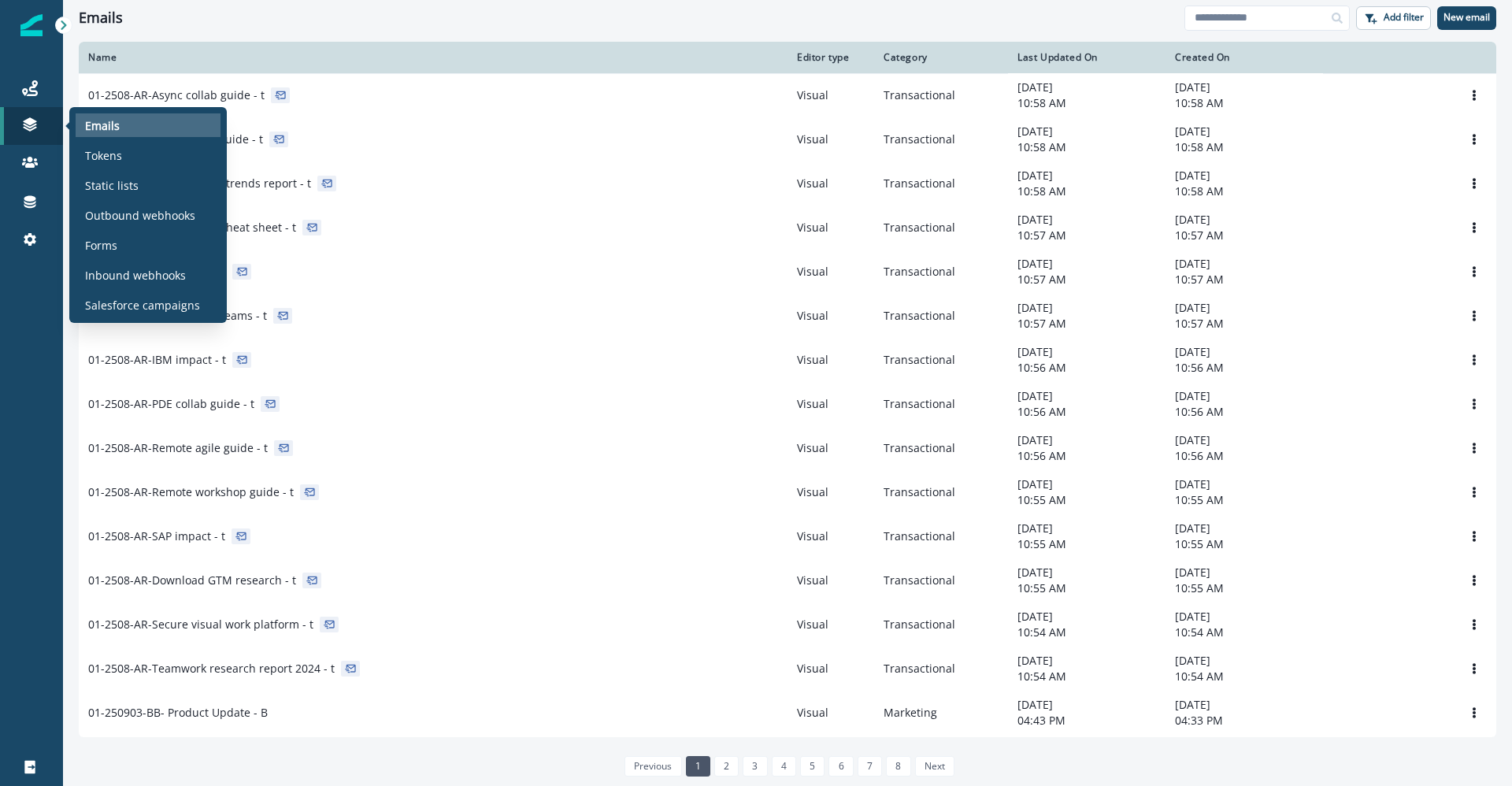
click at [111, 126] on p "Emails" at bounding box center [102, 125] width 34 height 17
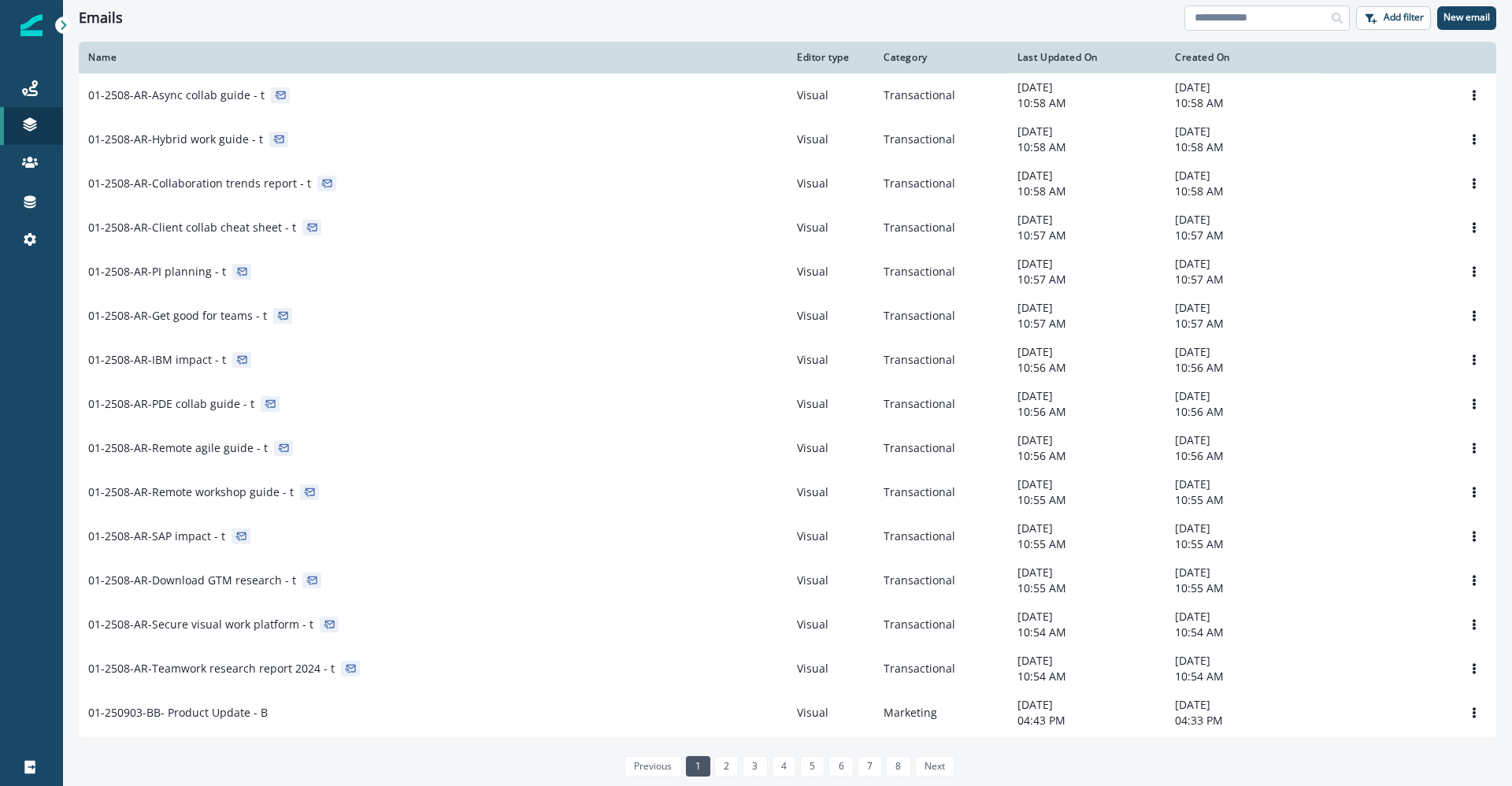
click at [1272, 16] on input at bounding box center [1267, 18] width 166 height 26
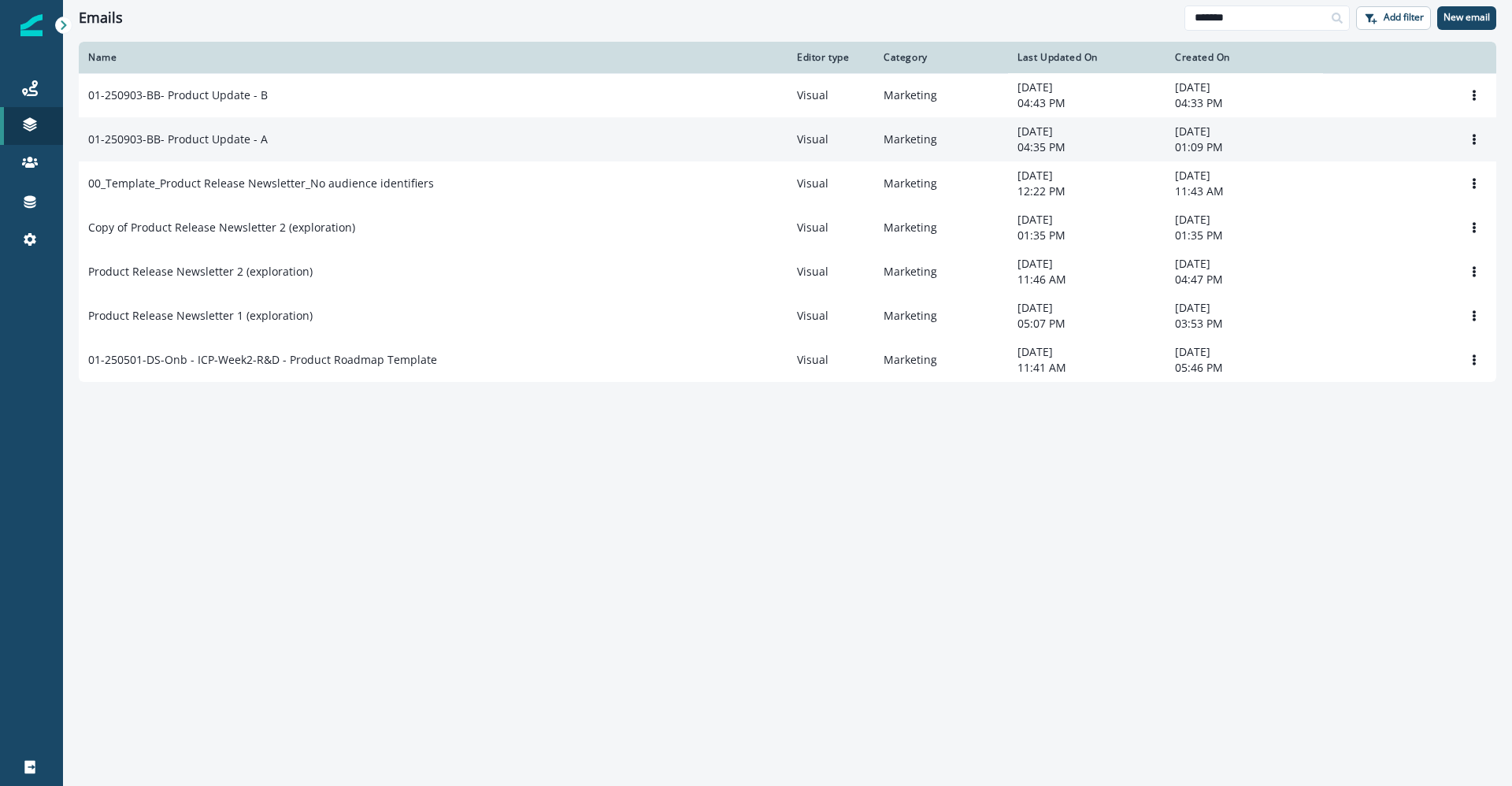
type input "*******"
click at [213, 146] on p "01-250903-BB- Product Update - A" at bounding box center [178, 139] width 180 height 16
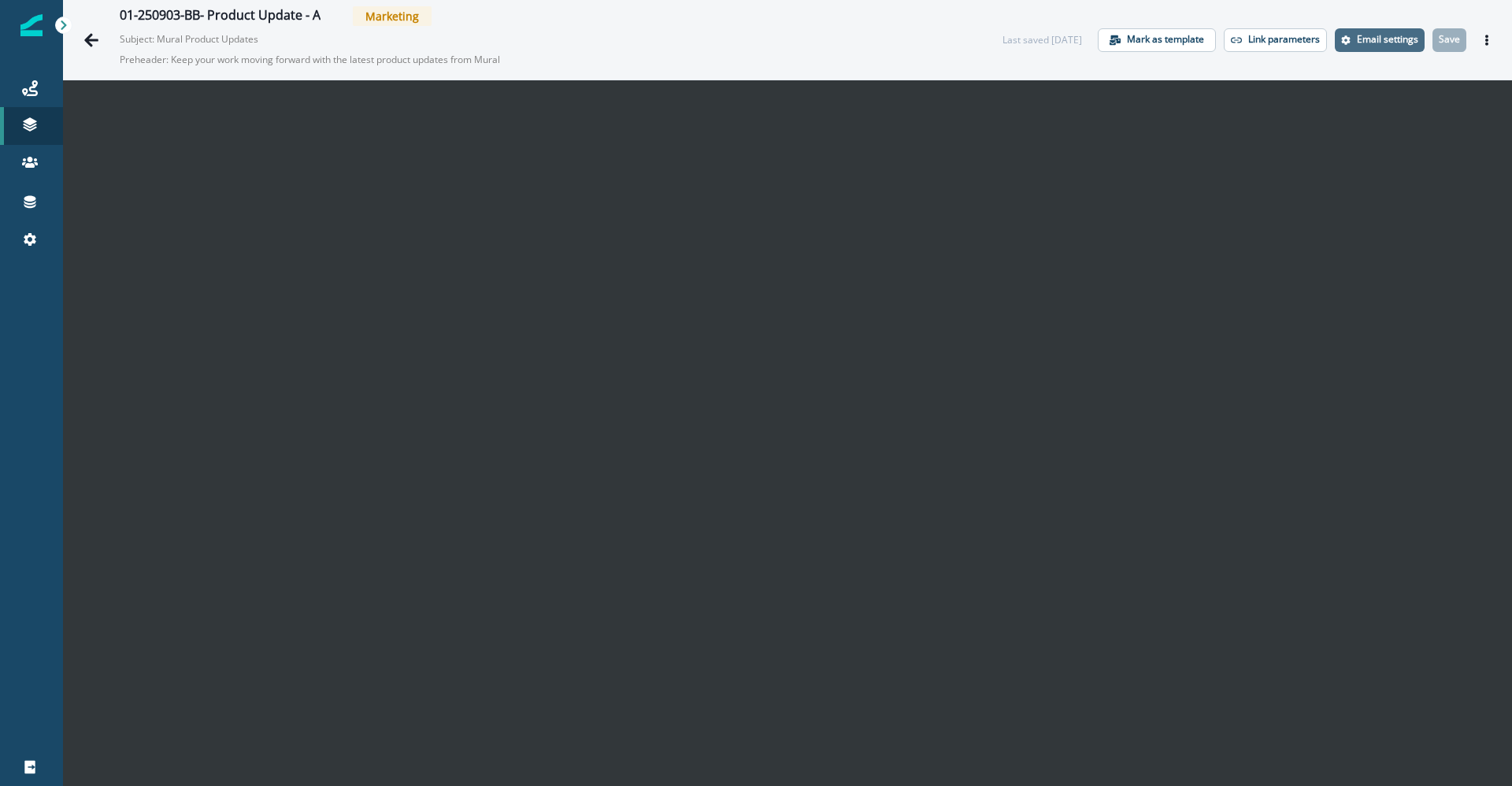
click at [1376, 40] on p "Email settings" at bounding box center [1388, 39] width 62 height 11
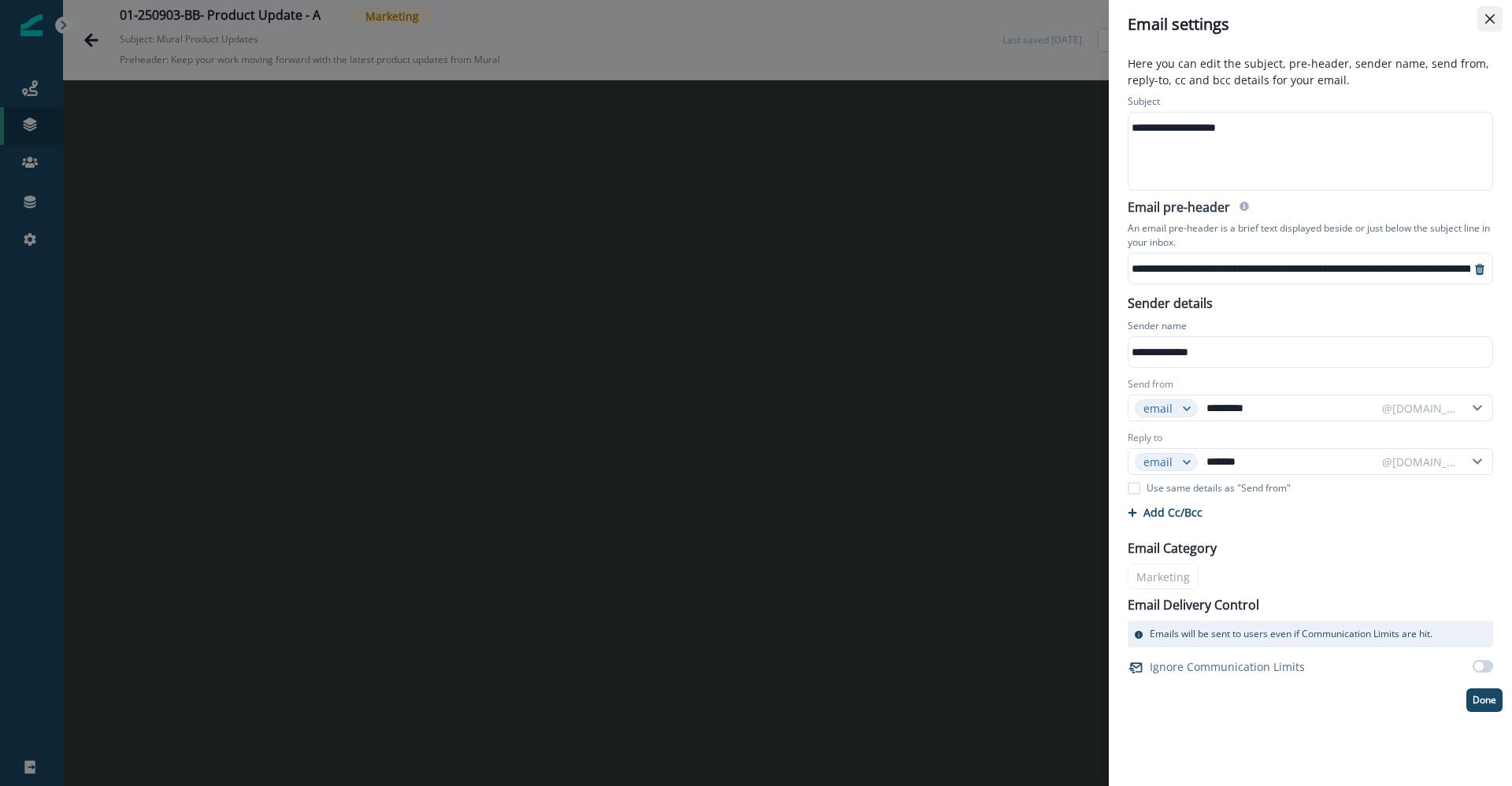
click at [1489, 25] on button "Close" at bounding box center [1490, 18] width 26 height 26
